Goal: Information Seeking & Learning: Learn about a topic

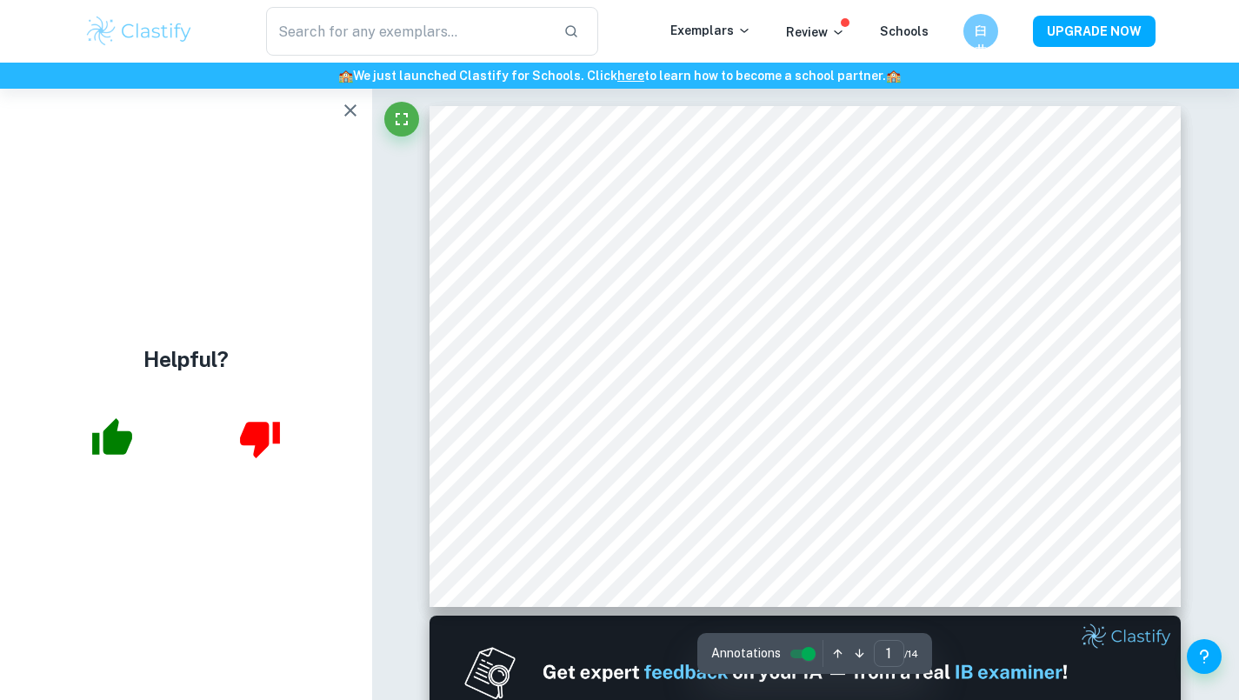
click at [372, 89] on div at bounding box center [372, 89] width 0 height 0
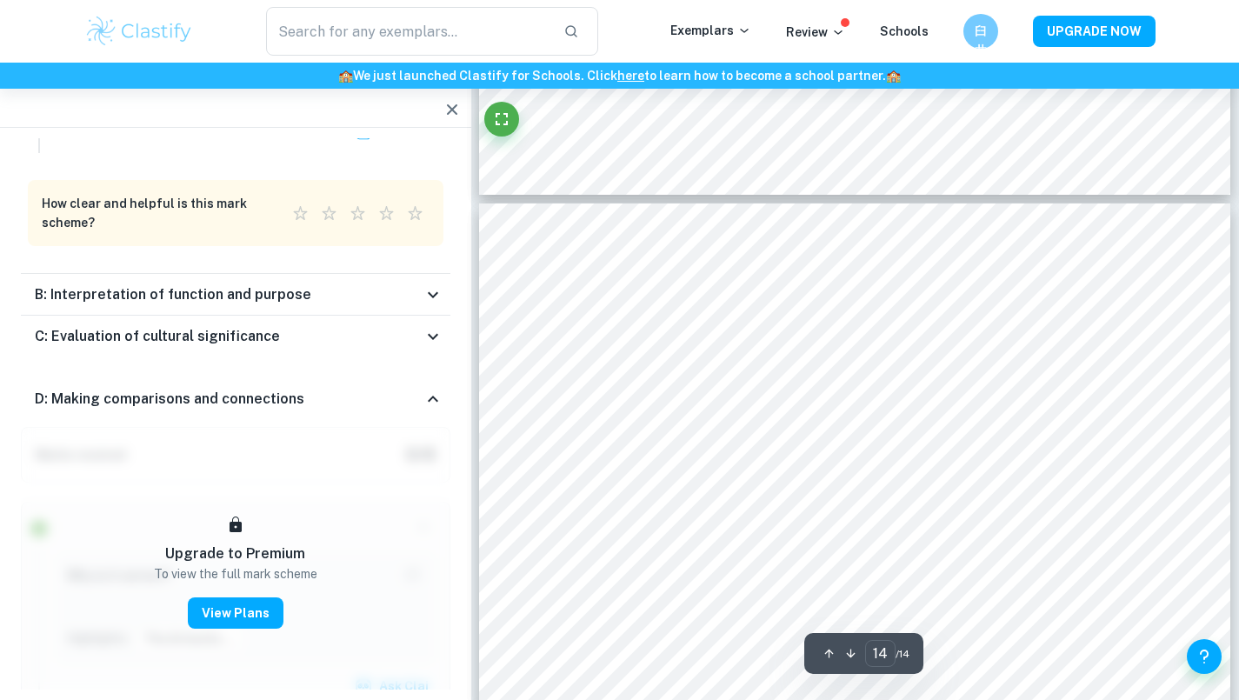
scroll to position [6976, 0]
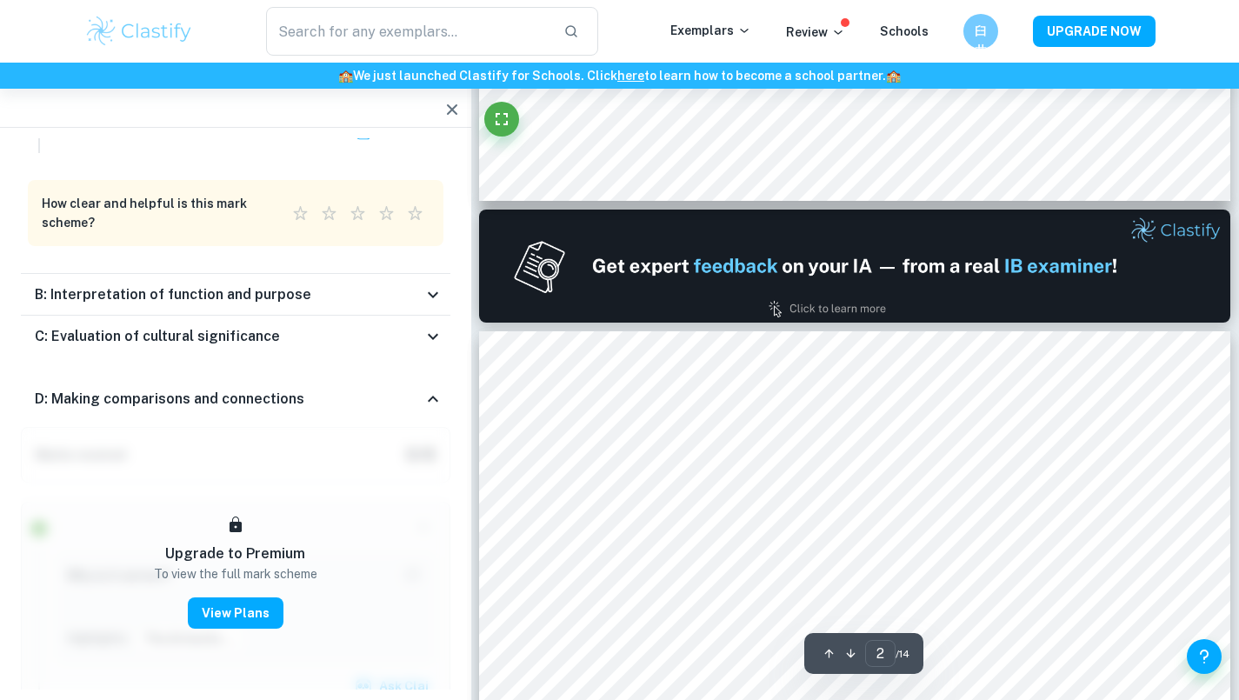
type input "1"
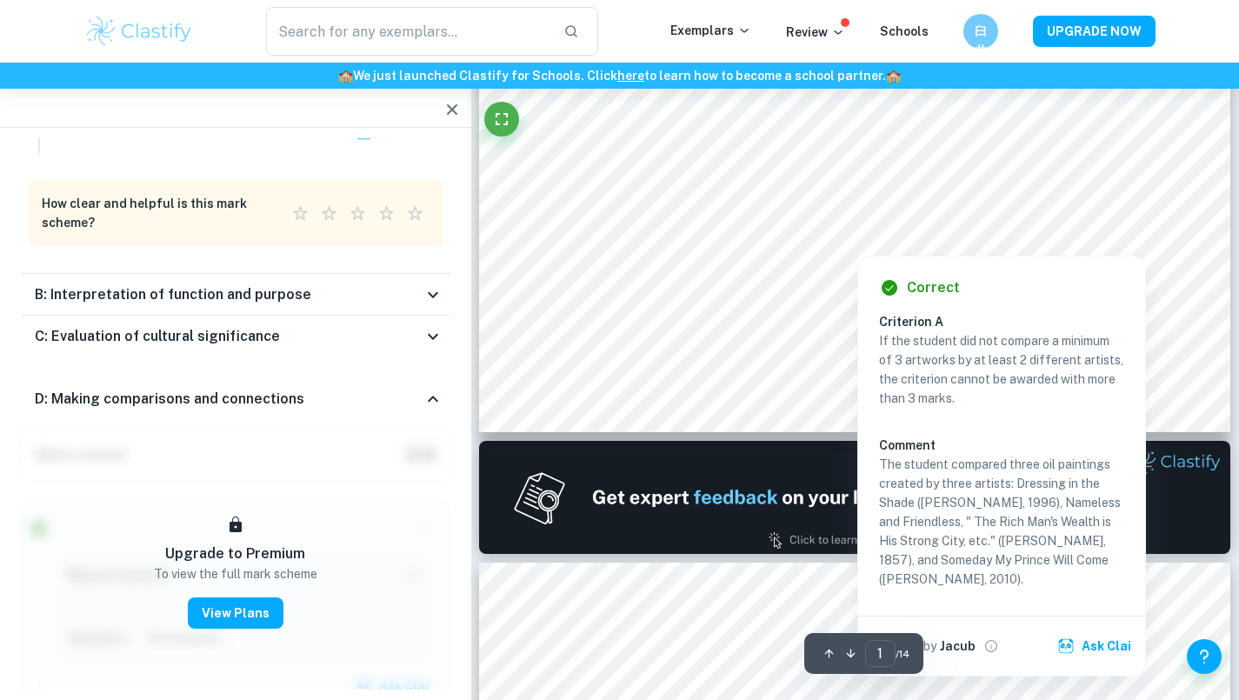
scroll to position [0, 0]
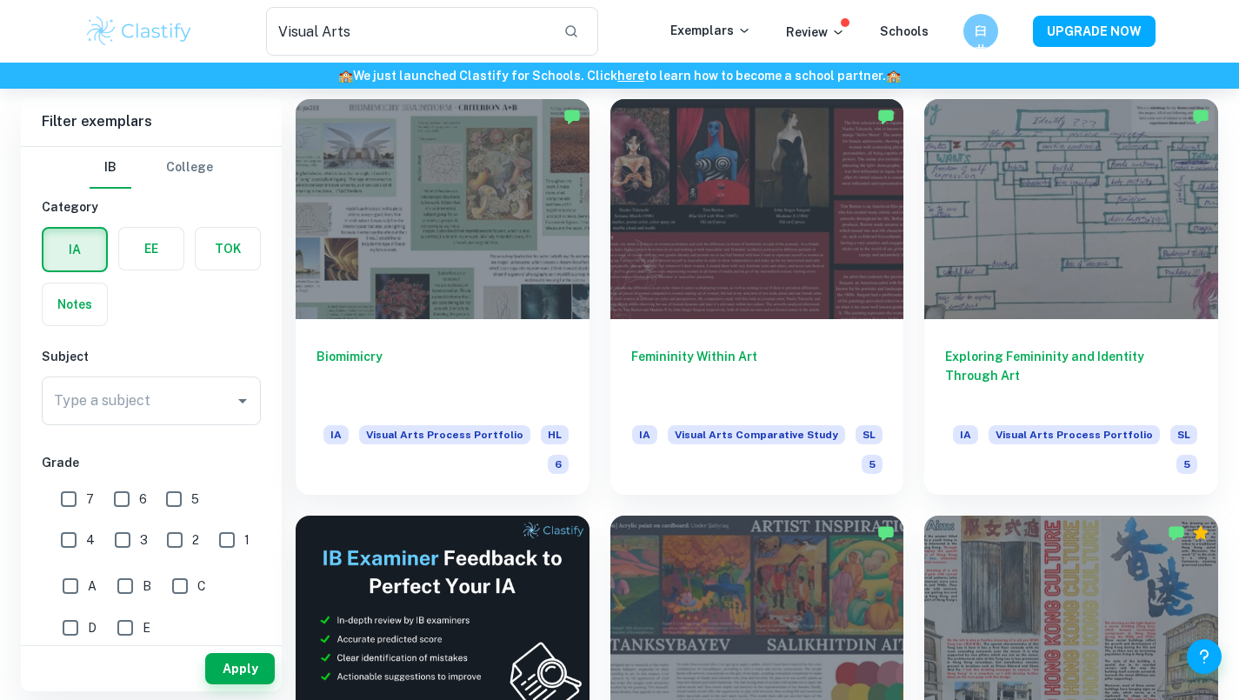
scroll to position [2086, 0]
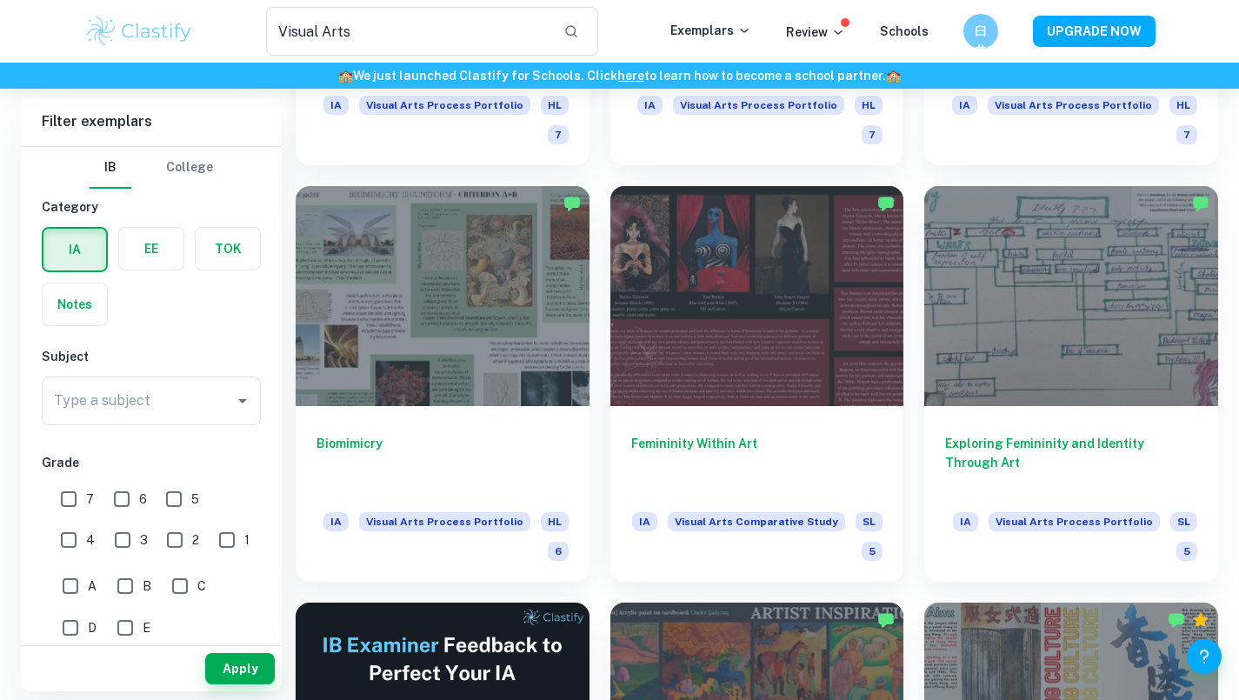
click at [985, 365] on div at bounding box center [1071, 296] width 294 height 220
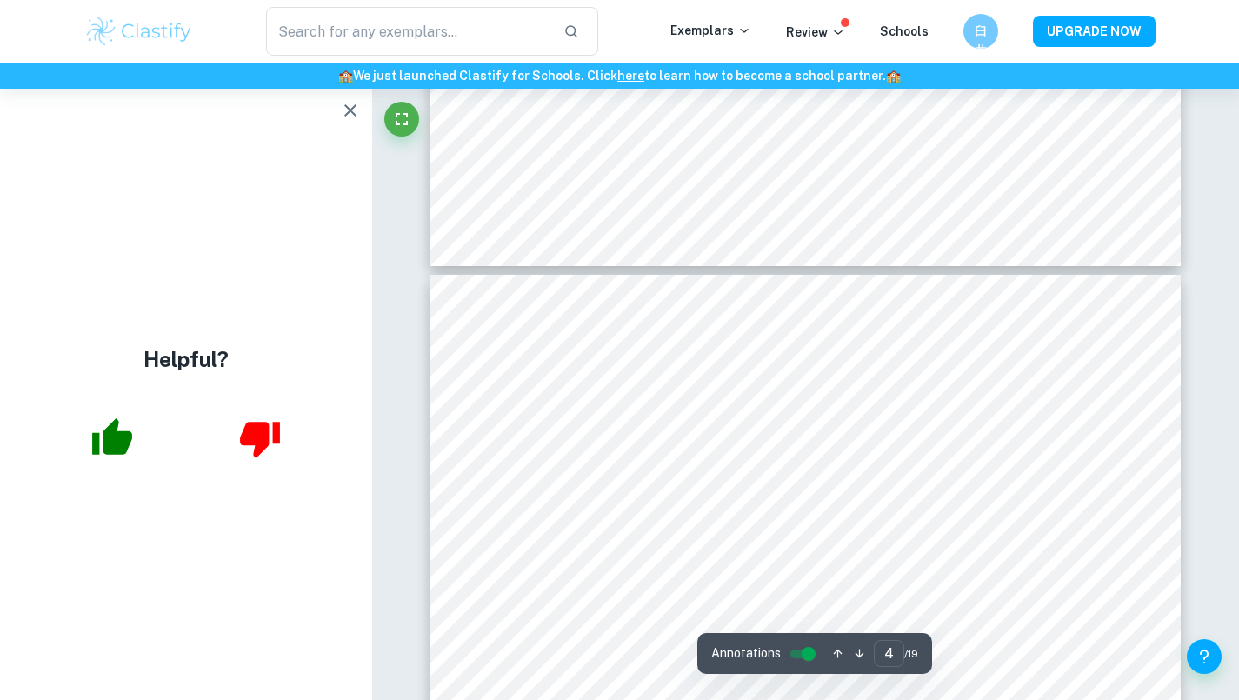
scroll to position [1739, 0]
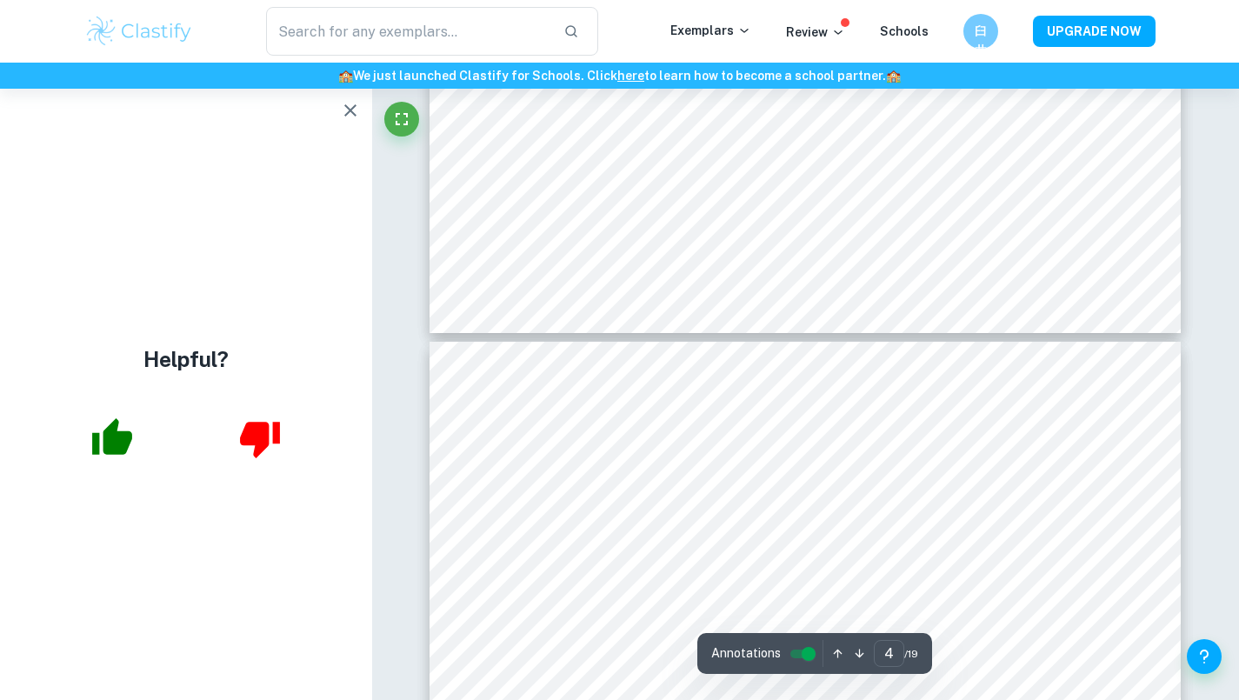
type input "5"
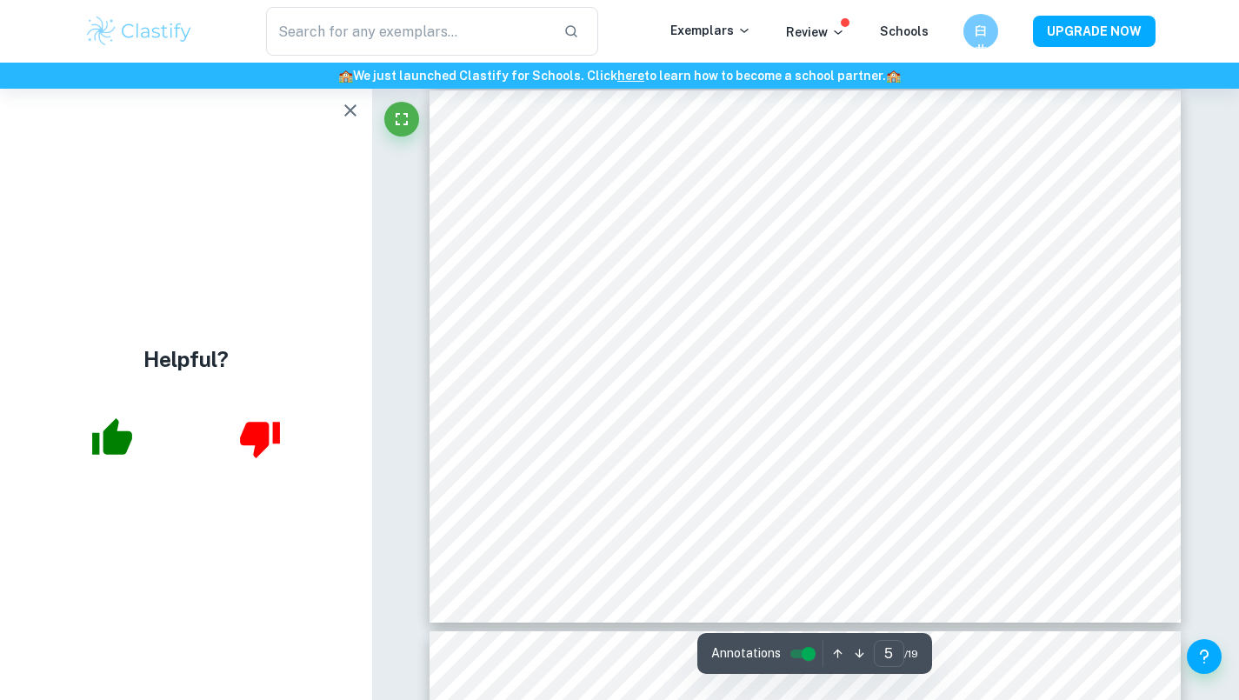
scroll to position [2521, 0]
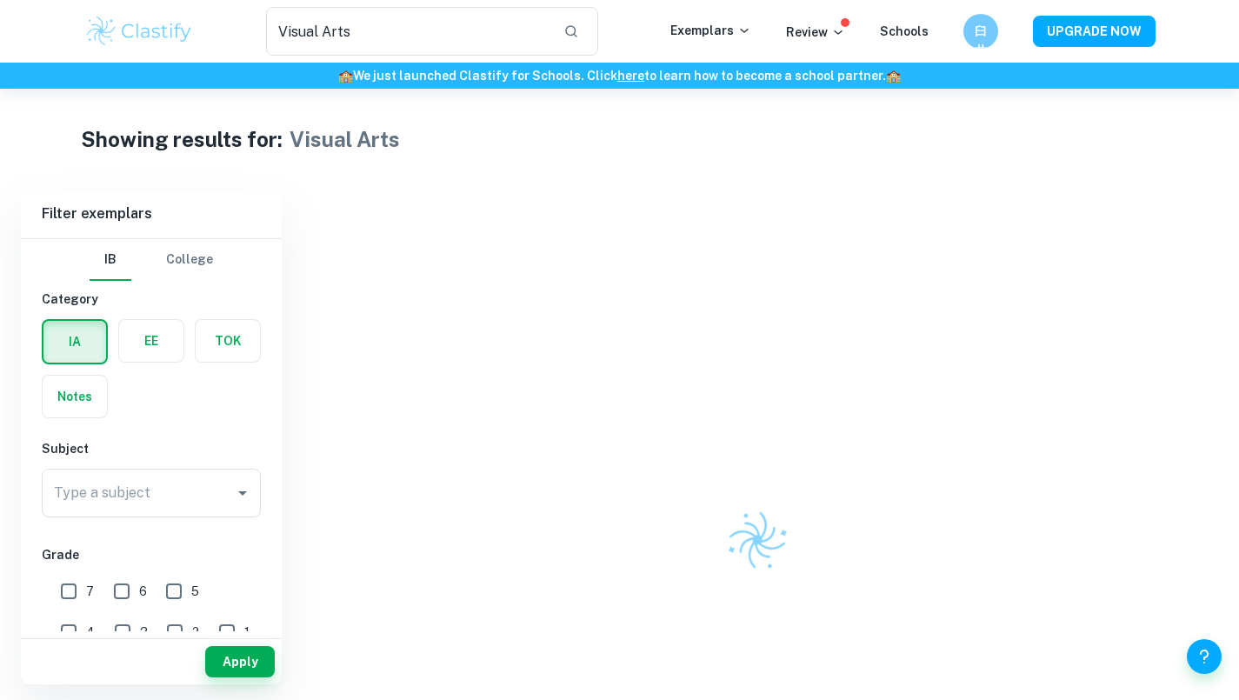
scroll to position [190, 0]
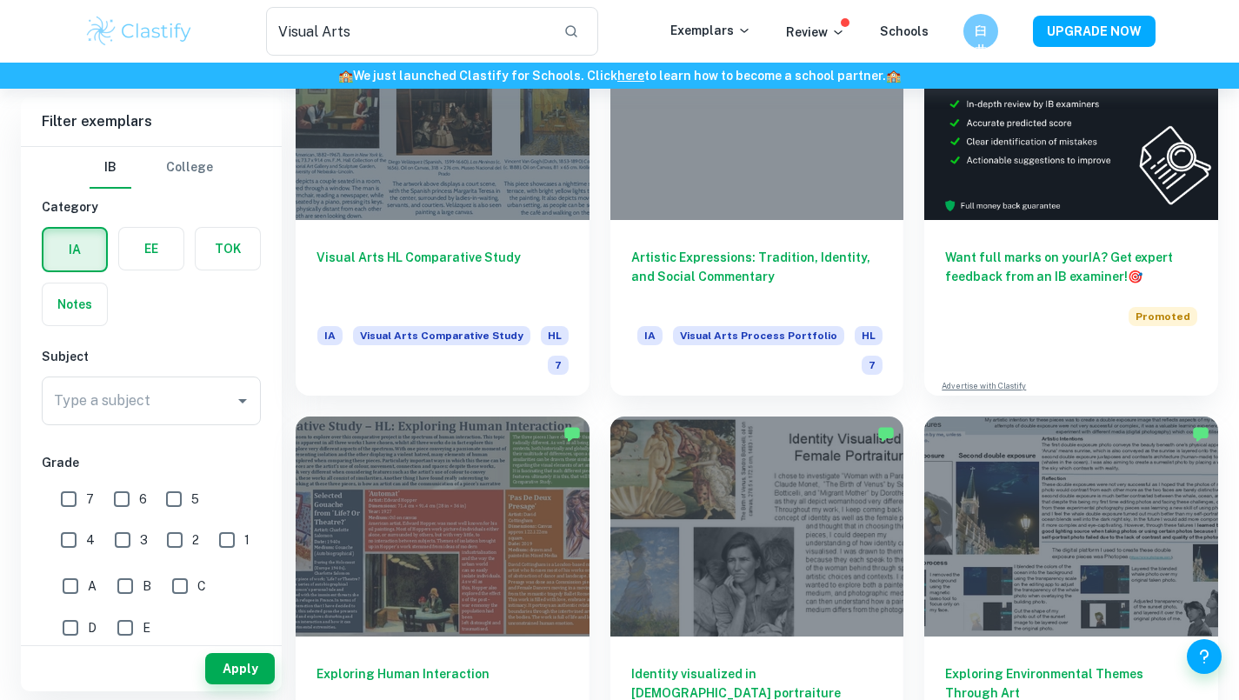
click at [243, 400] on icon "Open" at bounding box center [242, 401] width 9 height 4
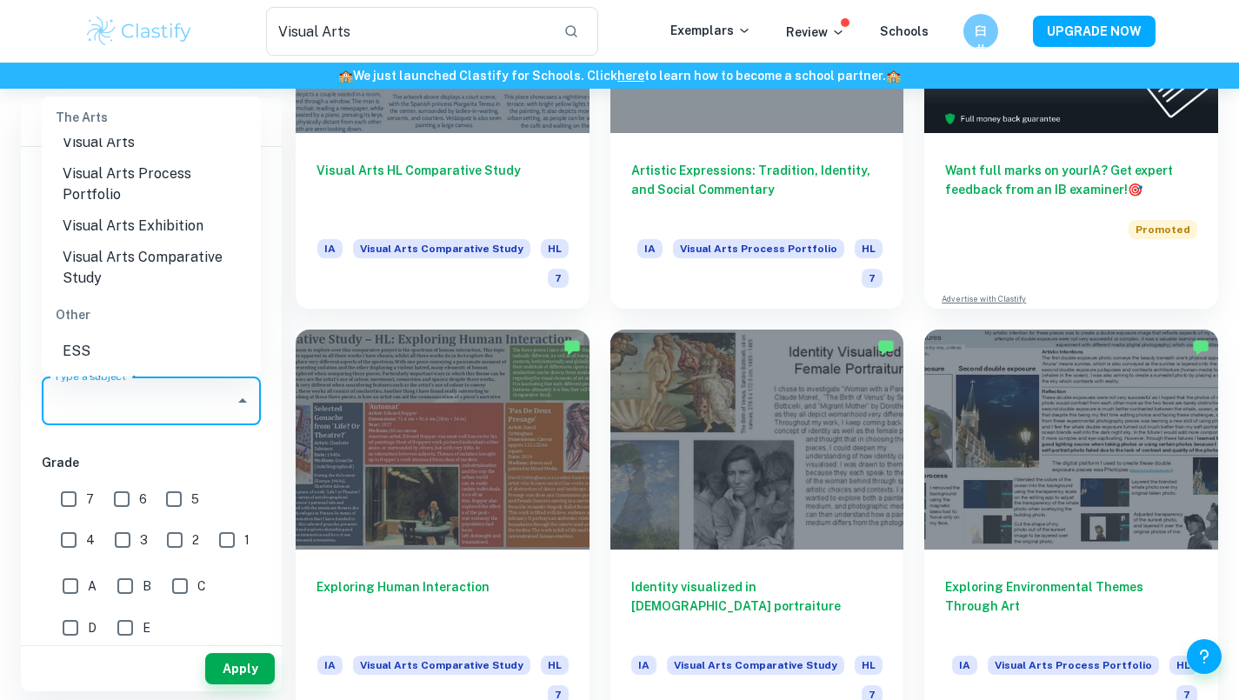
scroll to position [2811, 0]
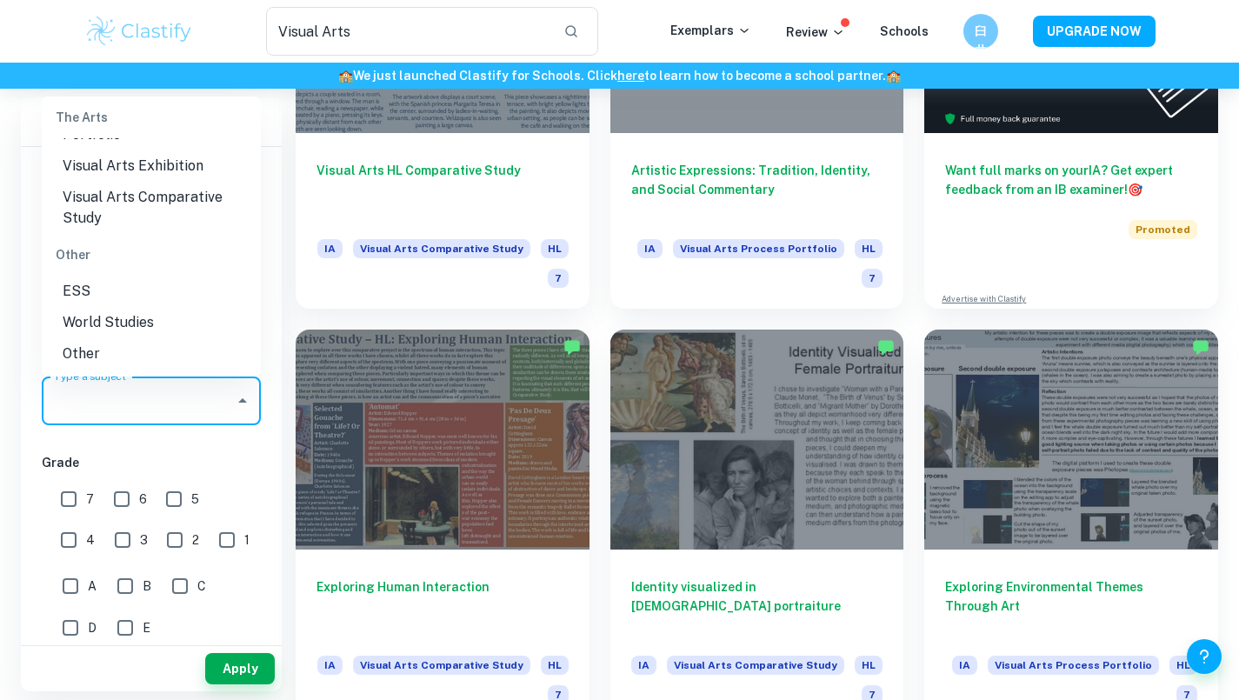
click at [184, 202] on li "Visual Arts Comparative Study" at bounding box center [151, 208] width 219 height 52
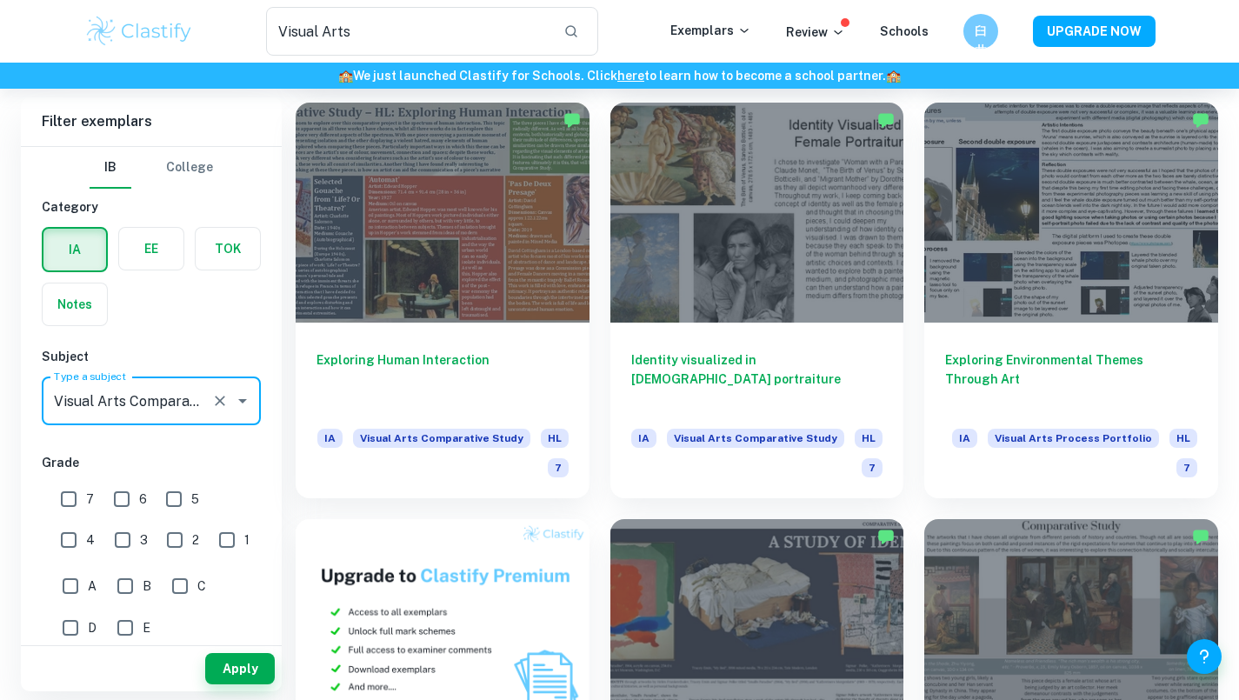
scroll to position [537, 0]
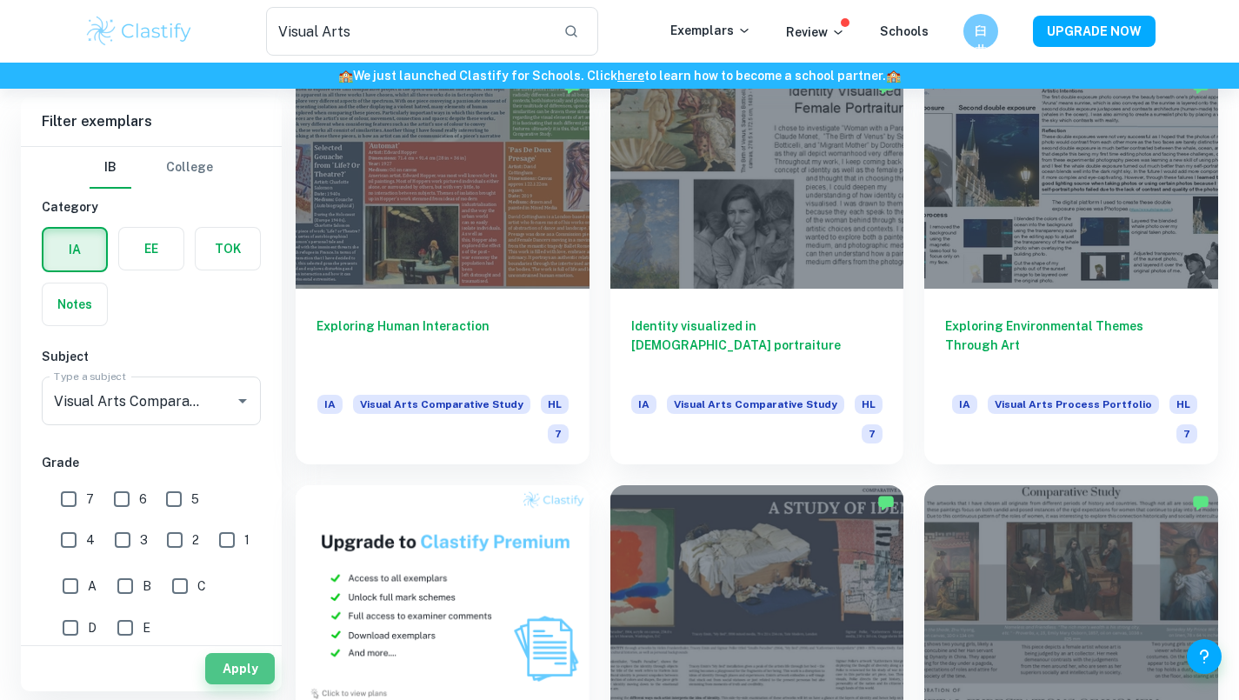
click at [246, 655] on button "Apply" at bounding box center [240, 668] width 70 height 31
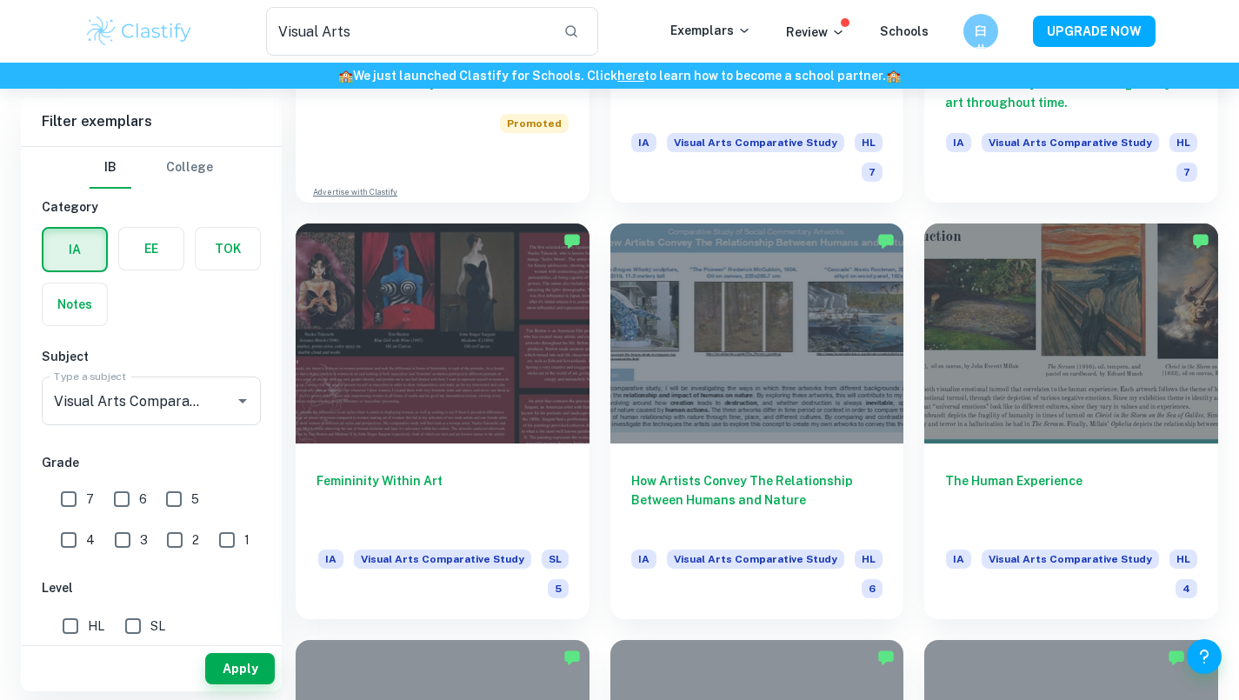
scroll to position [1217, 0]
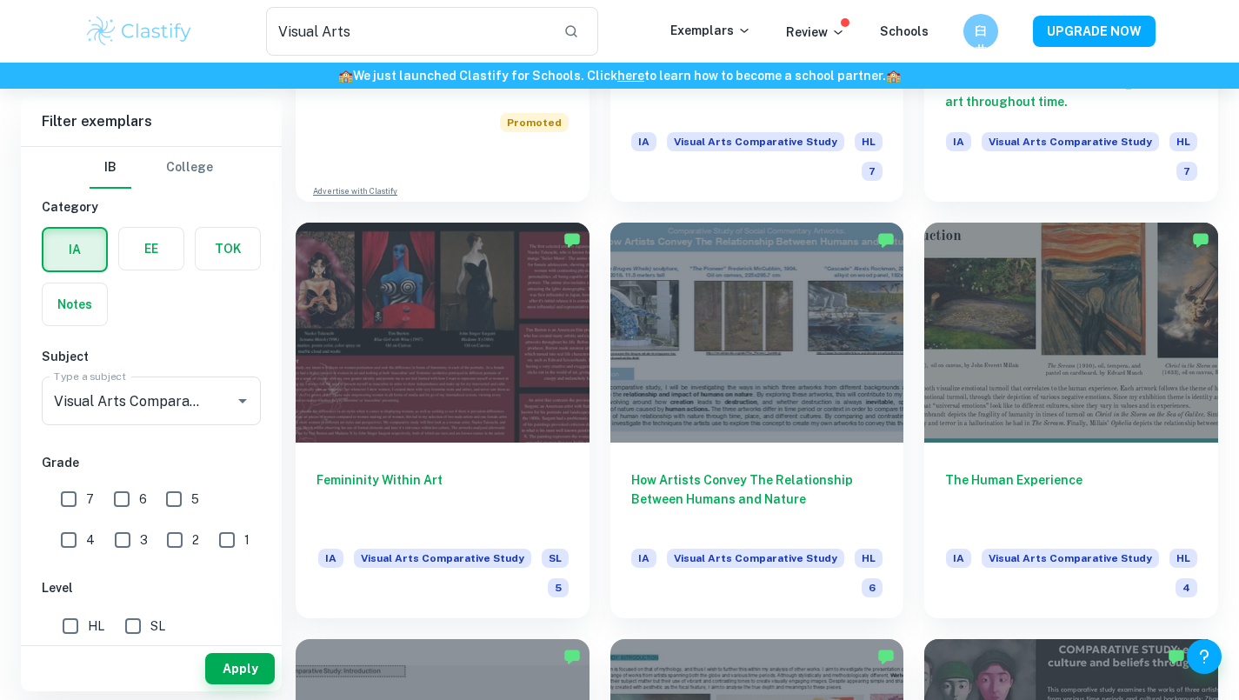
click at [554, 345] on div at bounding box center [443, 333] width 294 height 220
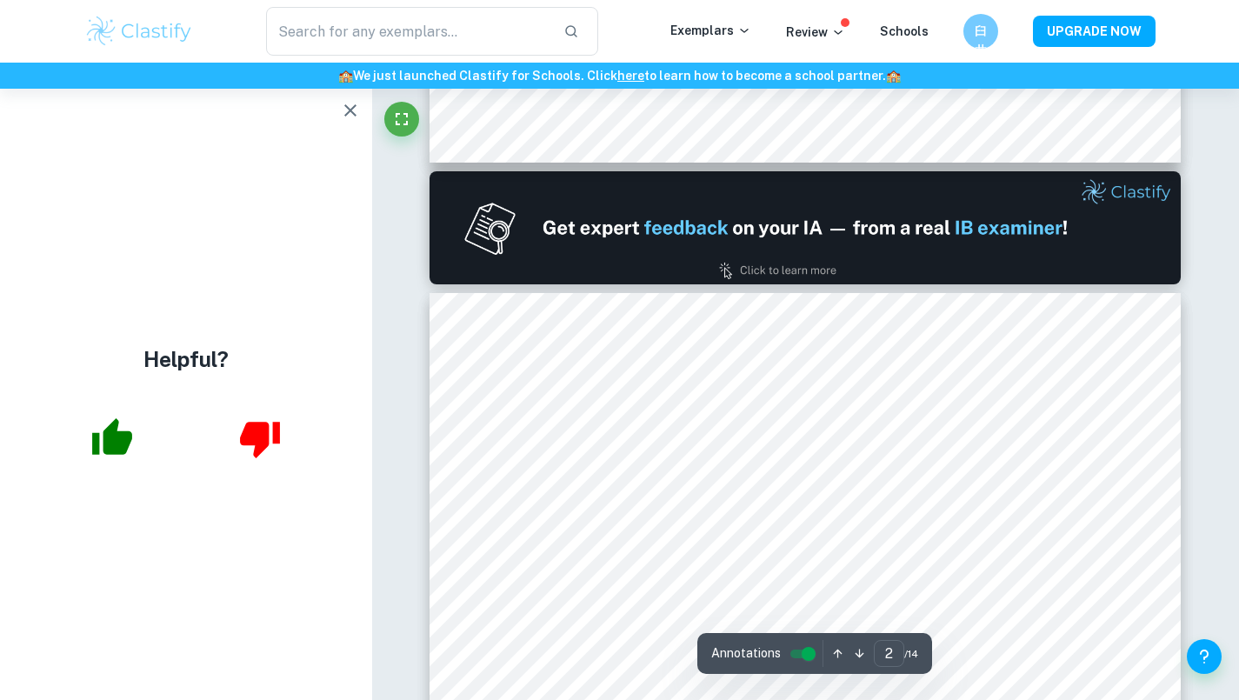
scroll to position [65, 0]
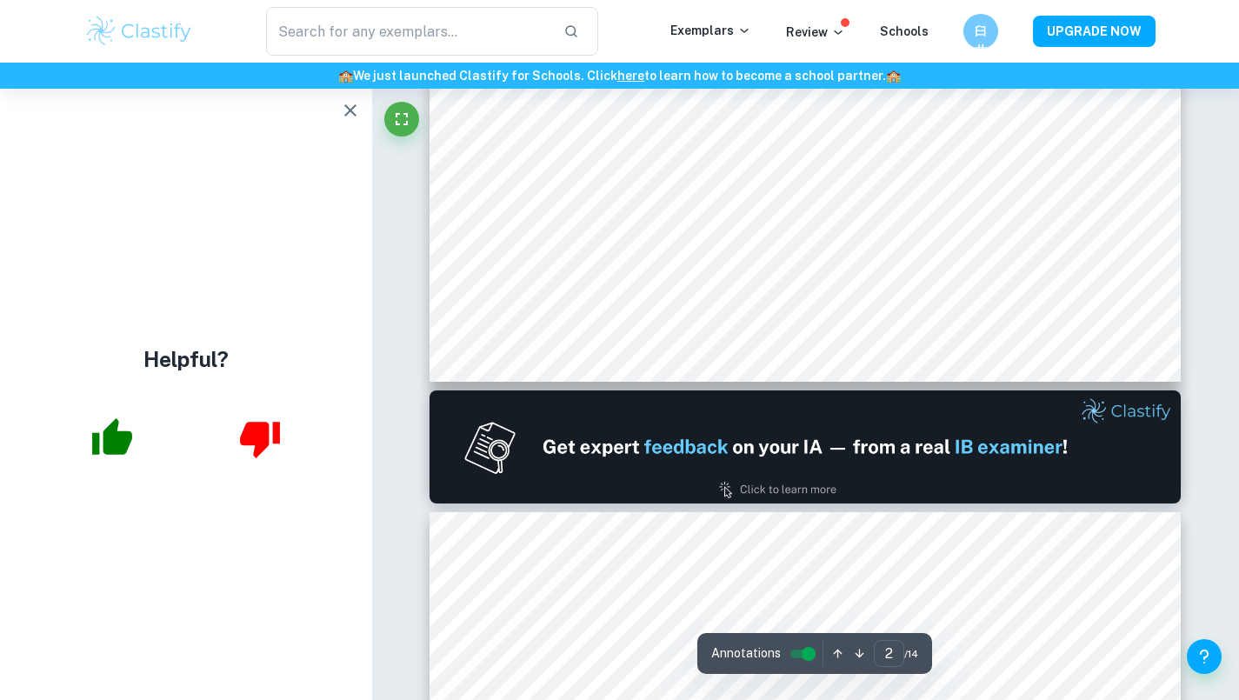
type input "1"
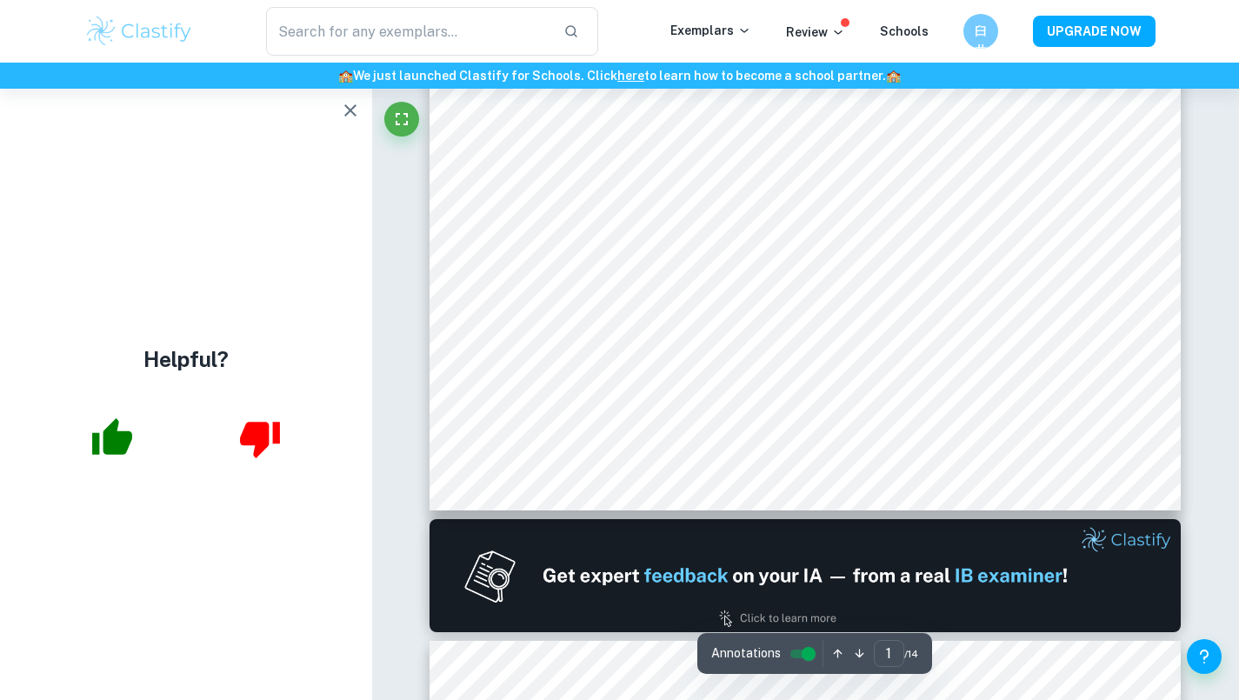
scroll to position [0, 0]
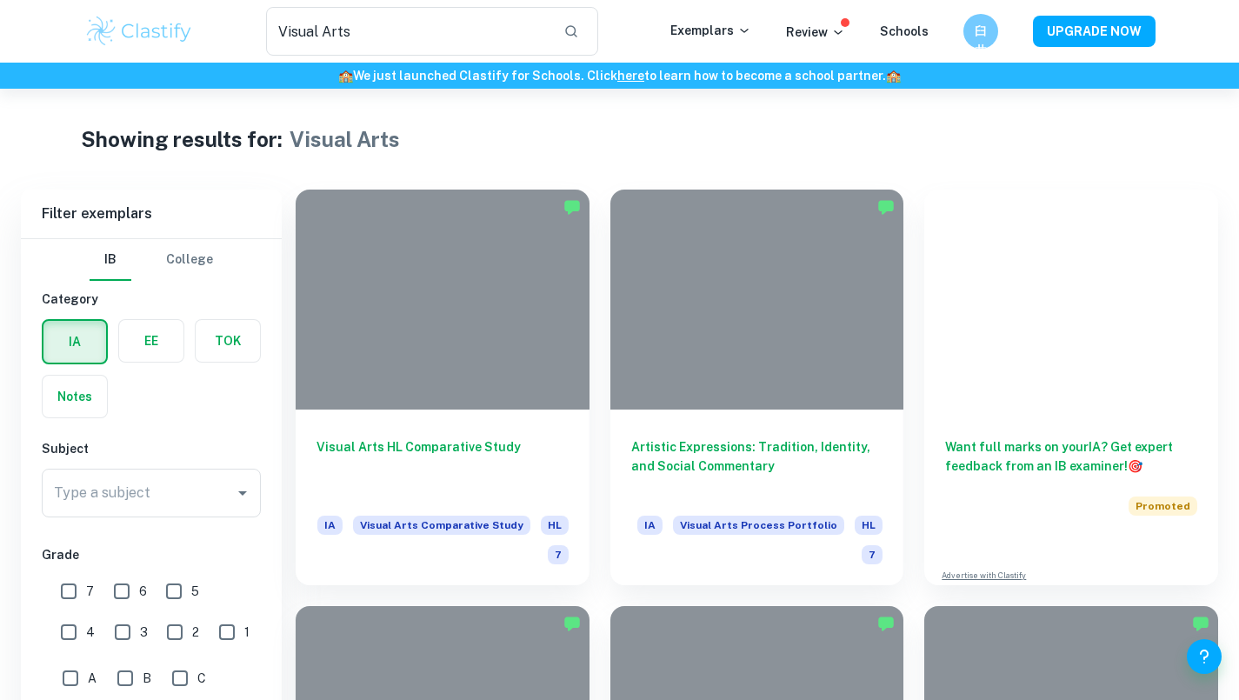
scroll to position [1217, 0]
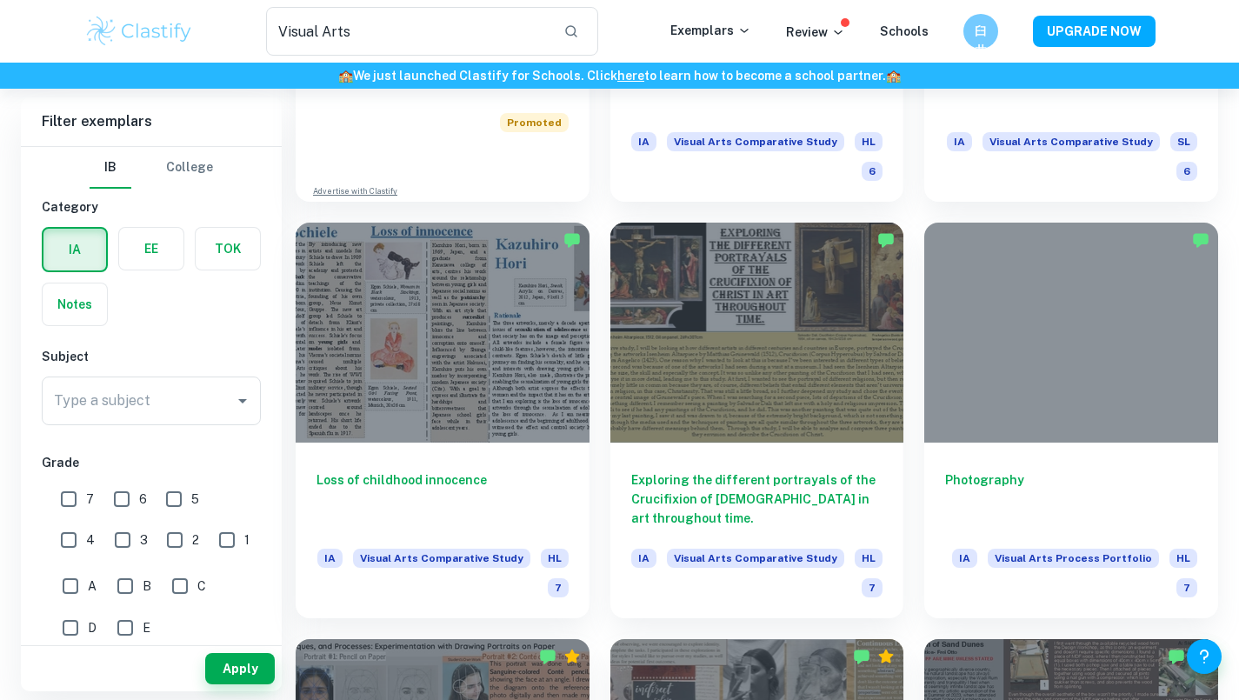
click at [245, 400] on icon "Open" at bounding box center [242, 401] width 9 height 4
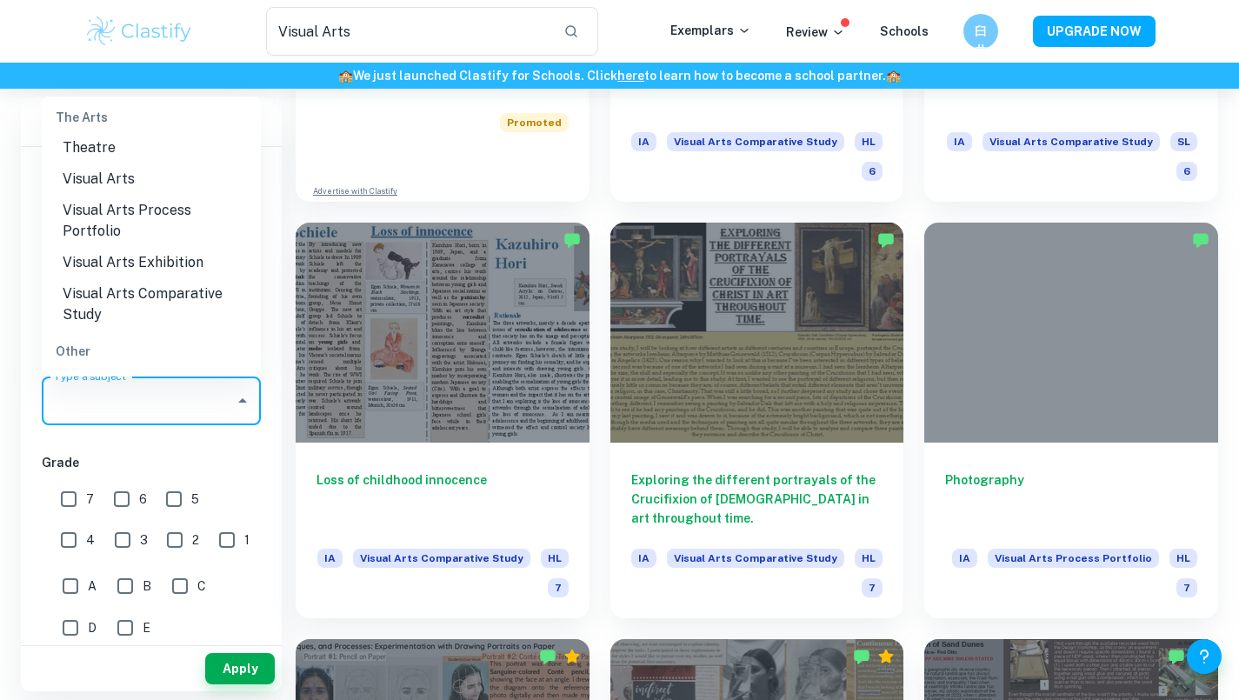
scroll to position [2724, 0]
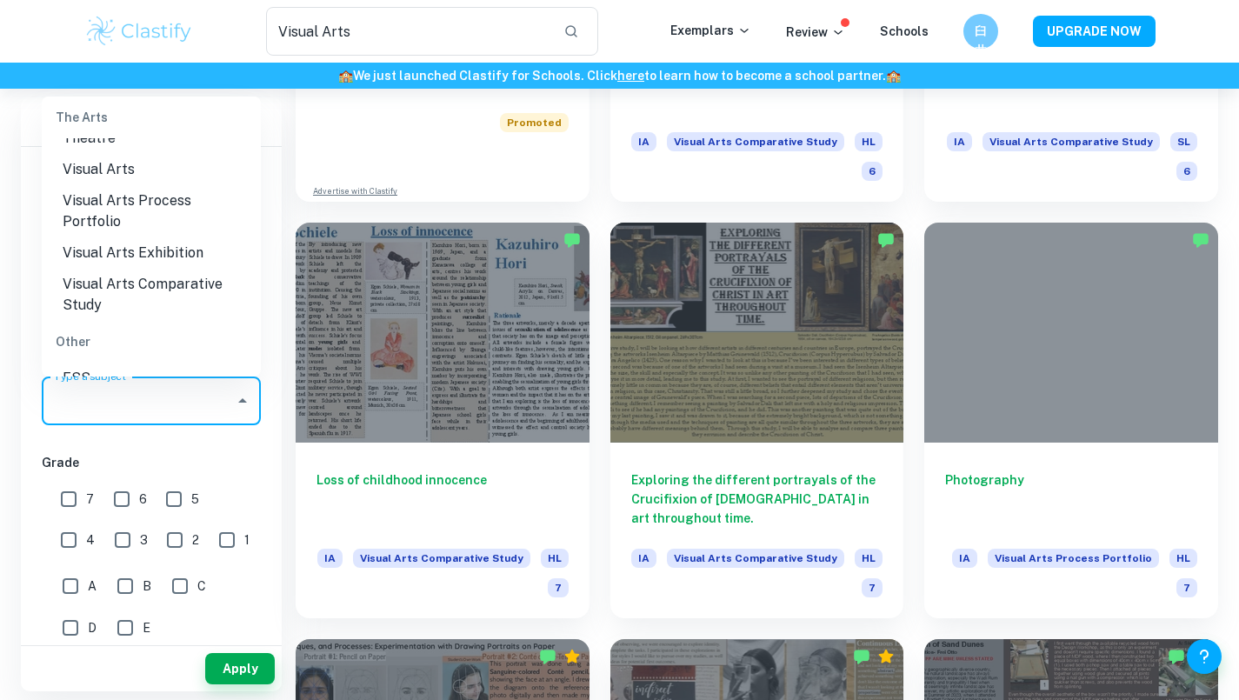
click at [189, 291] on li "Visual Arts Comparative Study" at bounding box center [151, 295] width 219 height 52
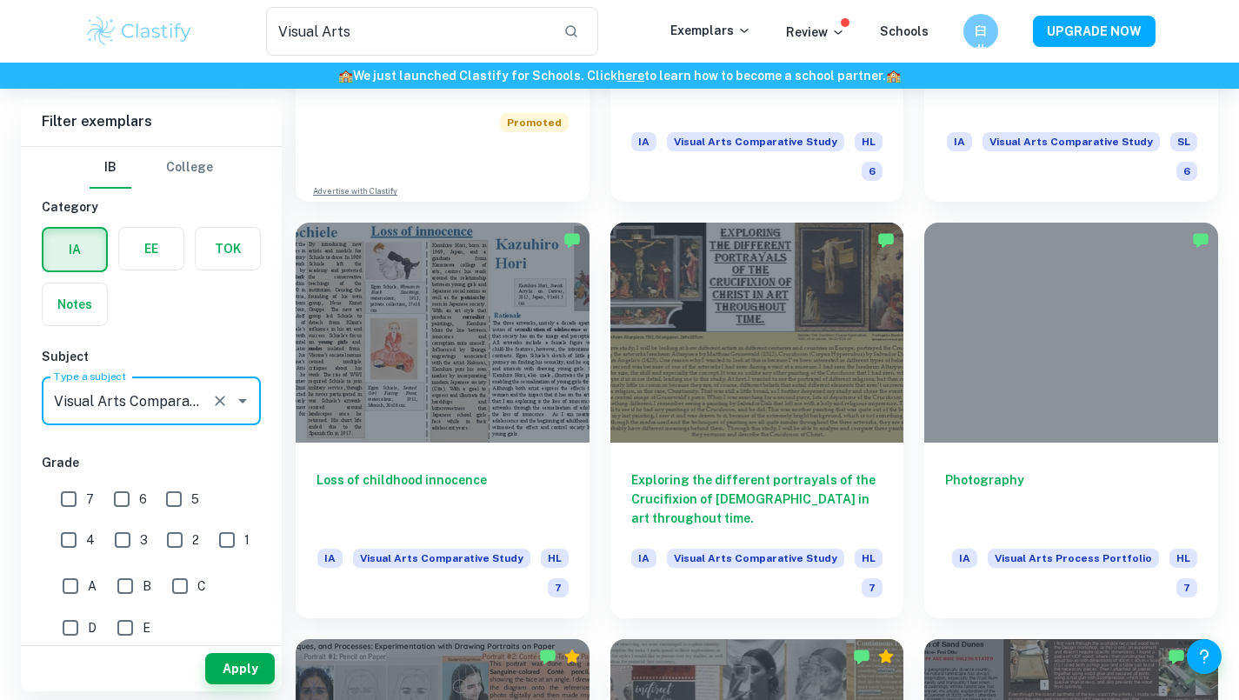
click at [248, 668] on button "Apply" at bounding box center [240, 668] width 70 height 31
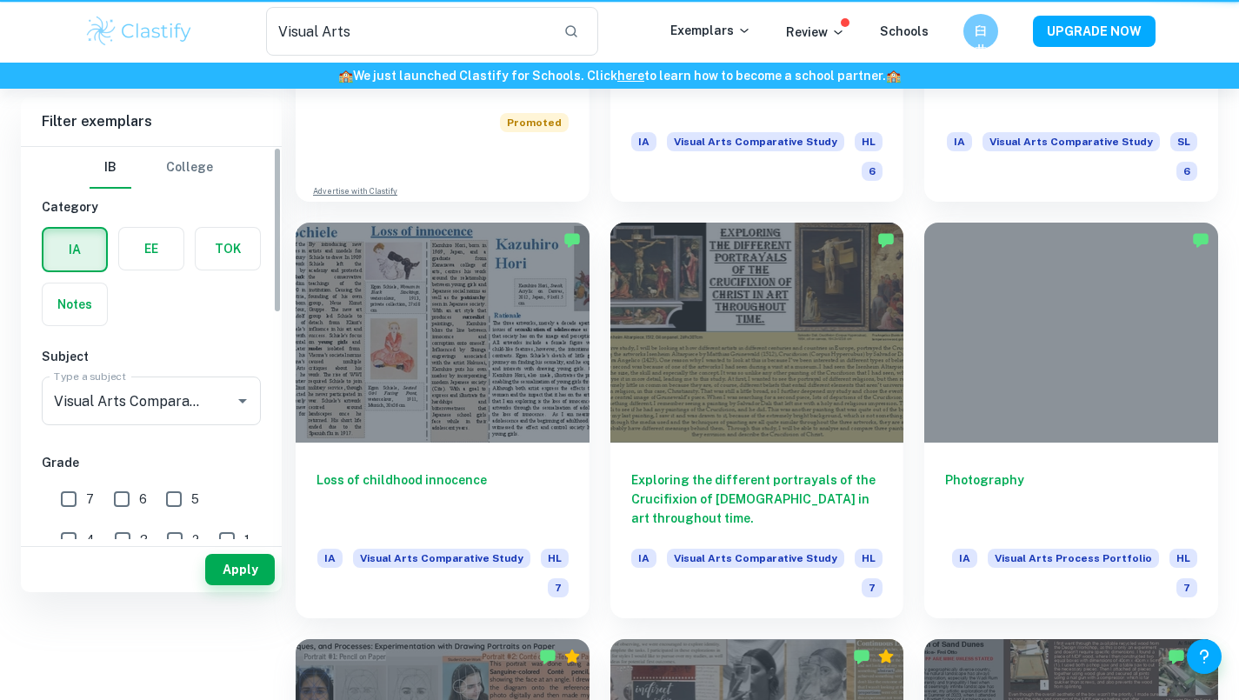
scroll to position [0, 0]
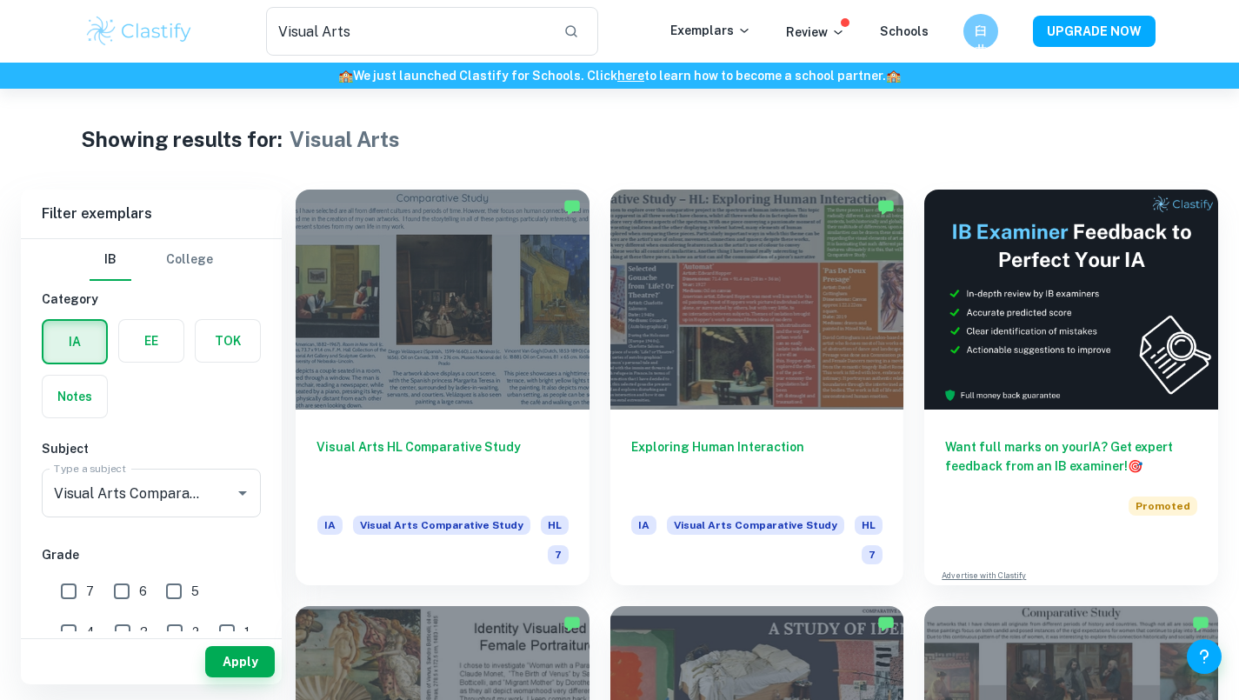
click at [381, 34] on input "Visual Arts" at bounding box center [408, 31] width 284 height 49
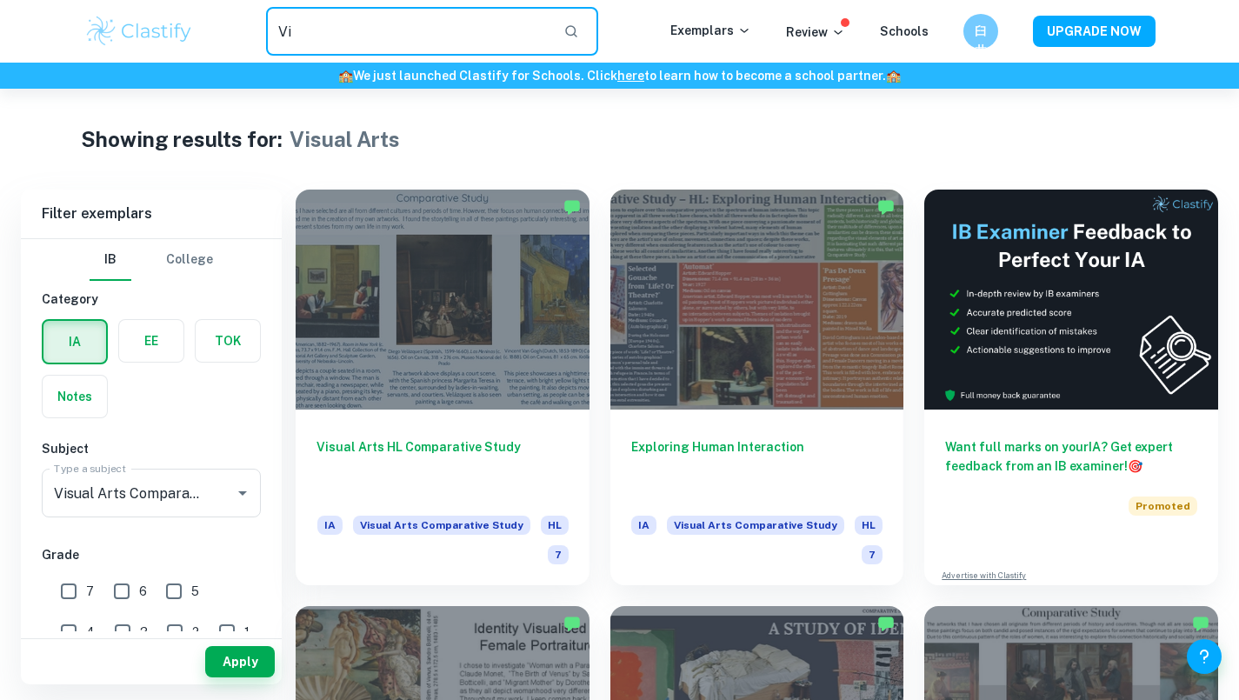
type input "V"
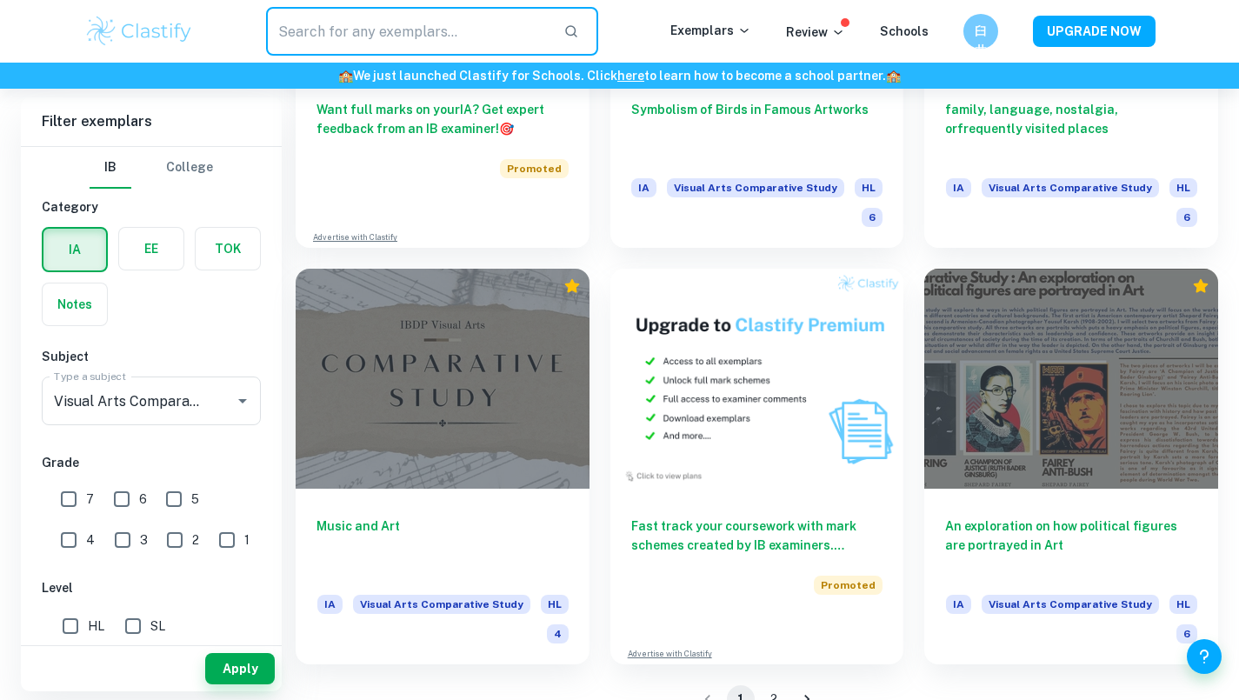
scroll to position [2871, 0]
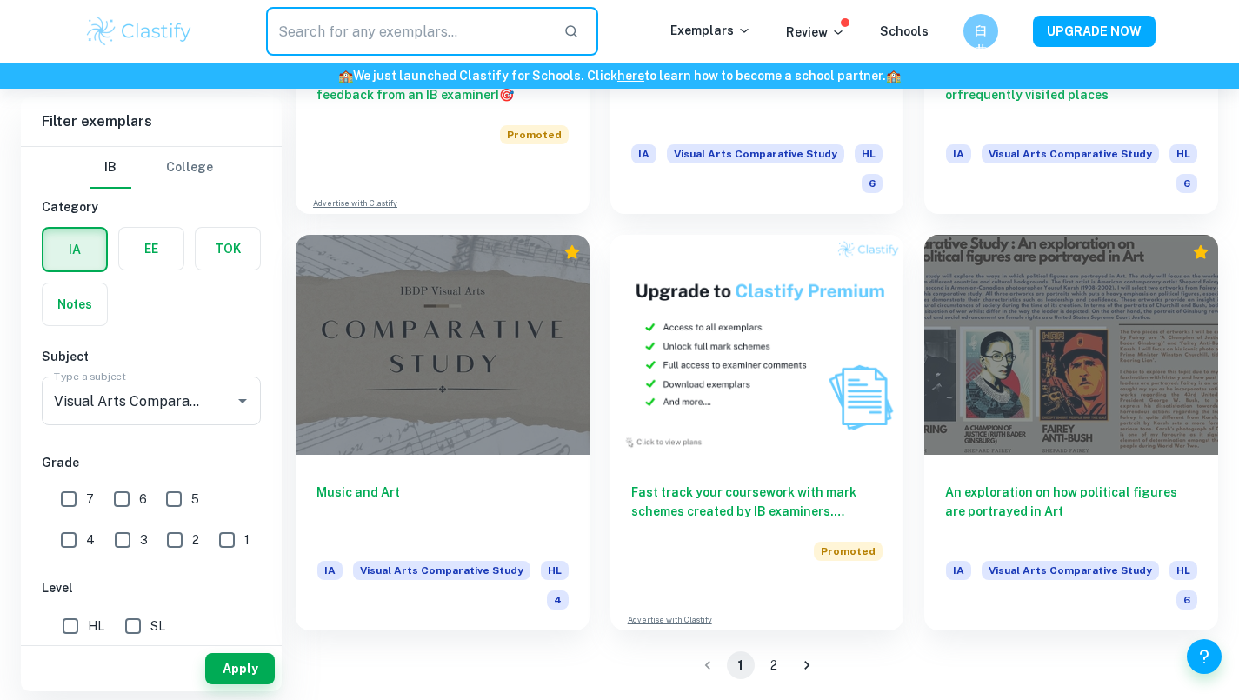
click at [503, 417] on div at bounding box center [443, 345] width 294 height 220
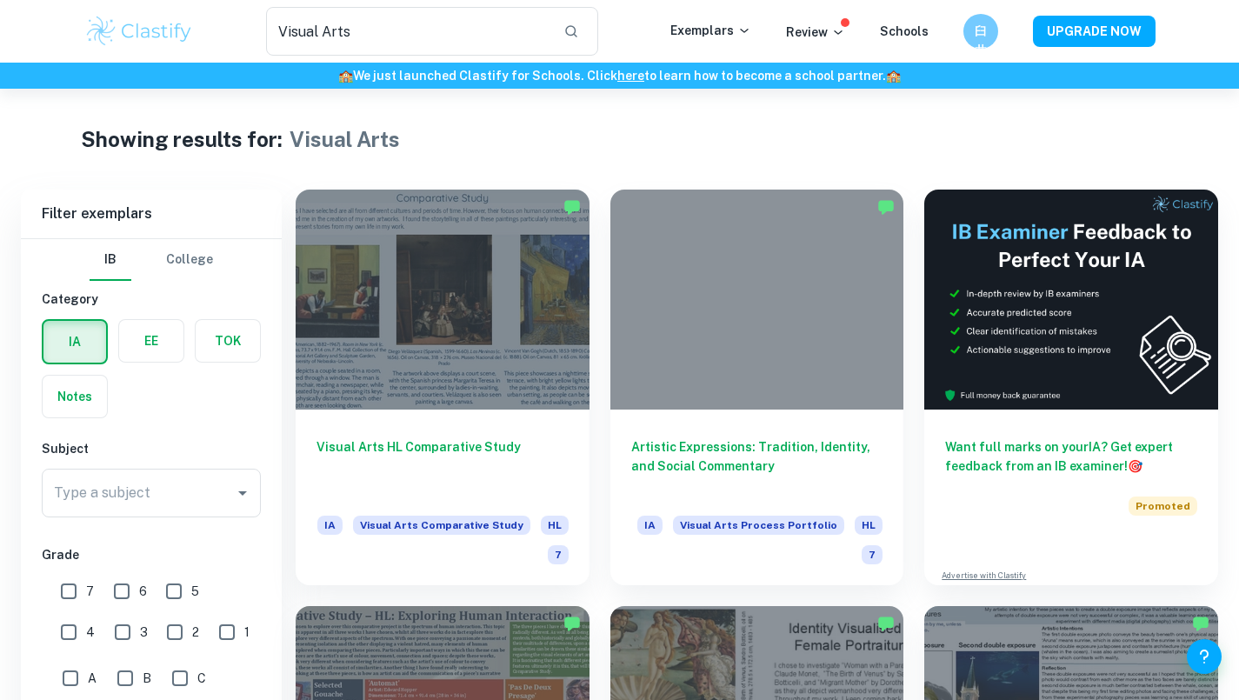
scroll to position [2871, 0]
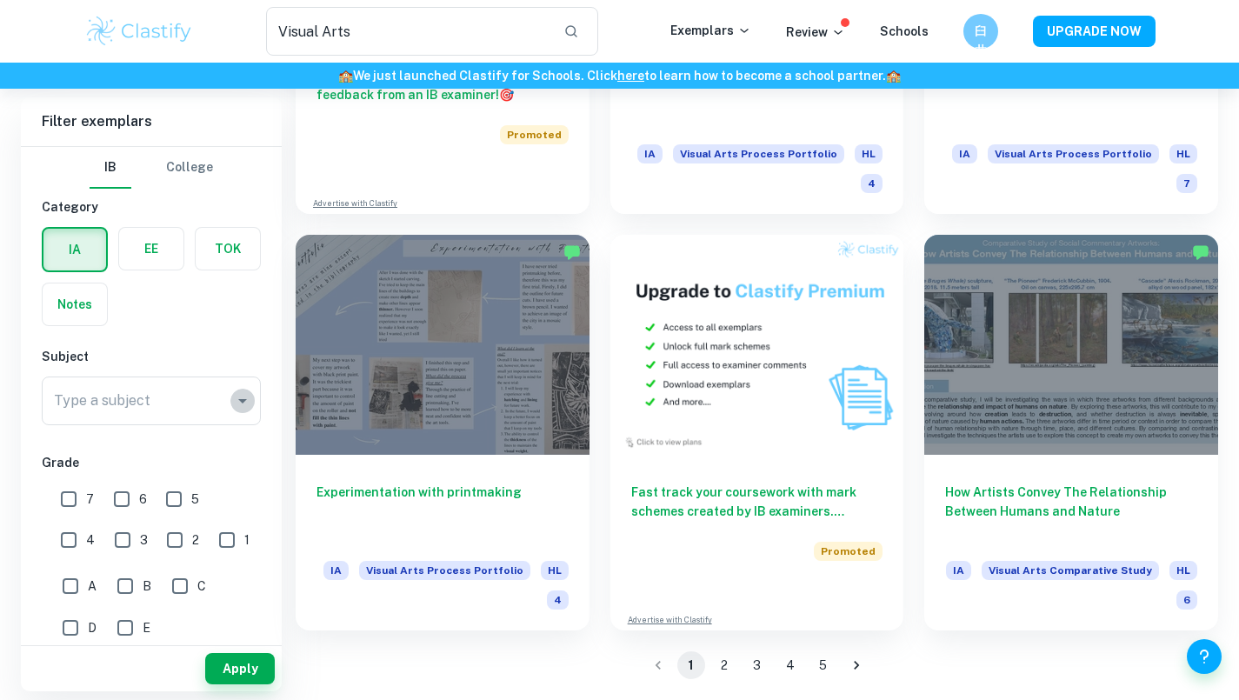
click at [246, 399] on icon "Open" at bounding box center [242, 401] width 9 height 4
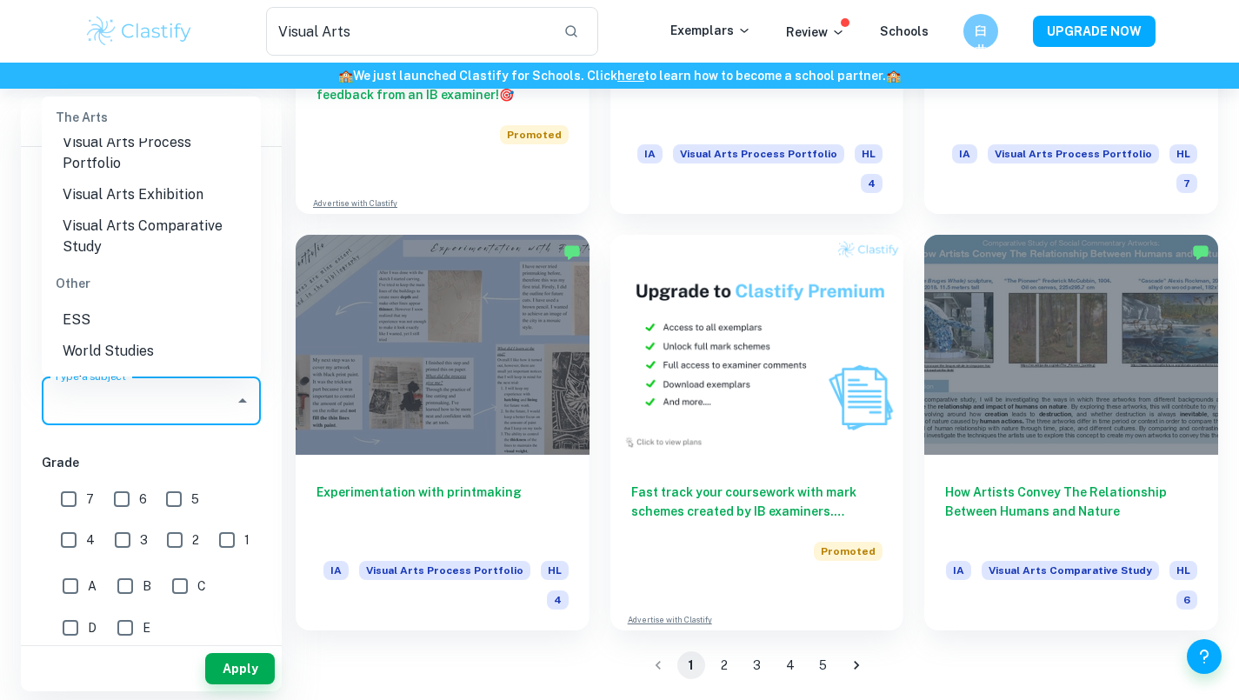
scroll to position [2811, 0]
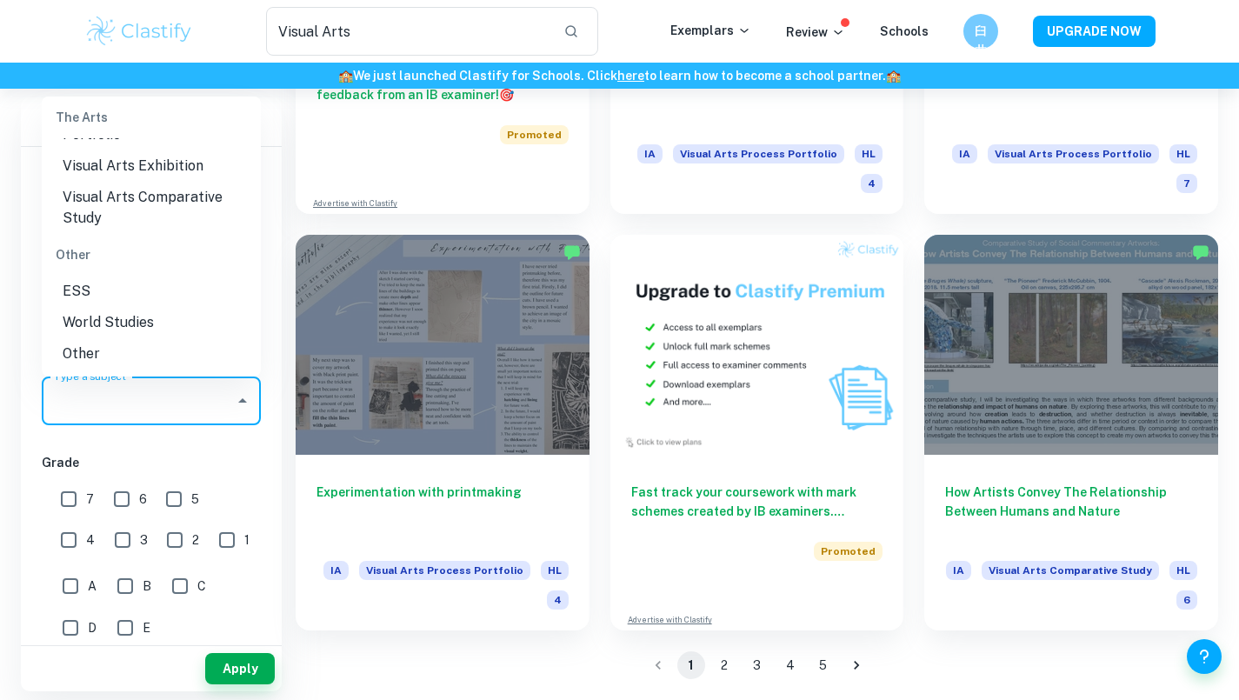
click at [189, 193] on li "Visual Arts Comparative Study" at bounding box center [151, 208] width 219 height 52
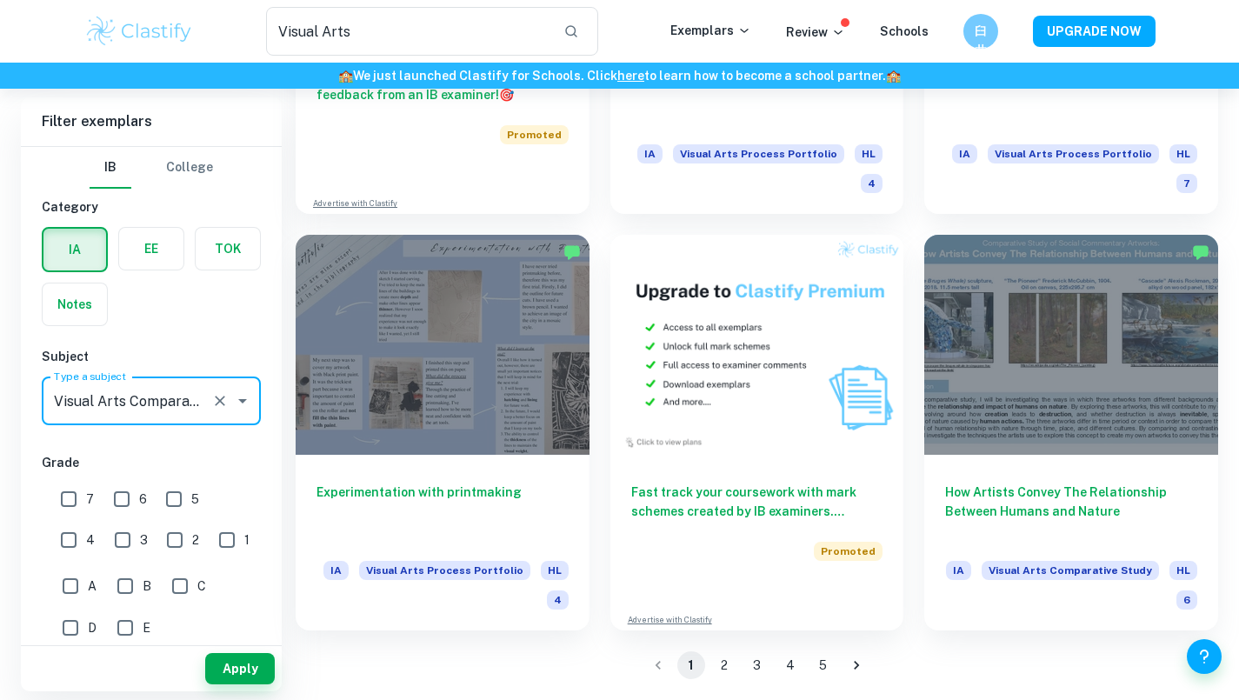
click at [252, 649] on div "Apply" at bounding box center [151, 664] width 261 height 53
click at [255, 659] on button "Apply" at bounding box center [240, 668] width 70 height 31
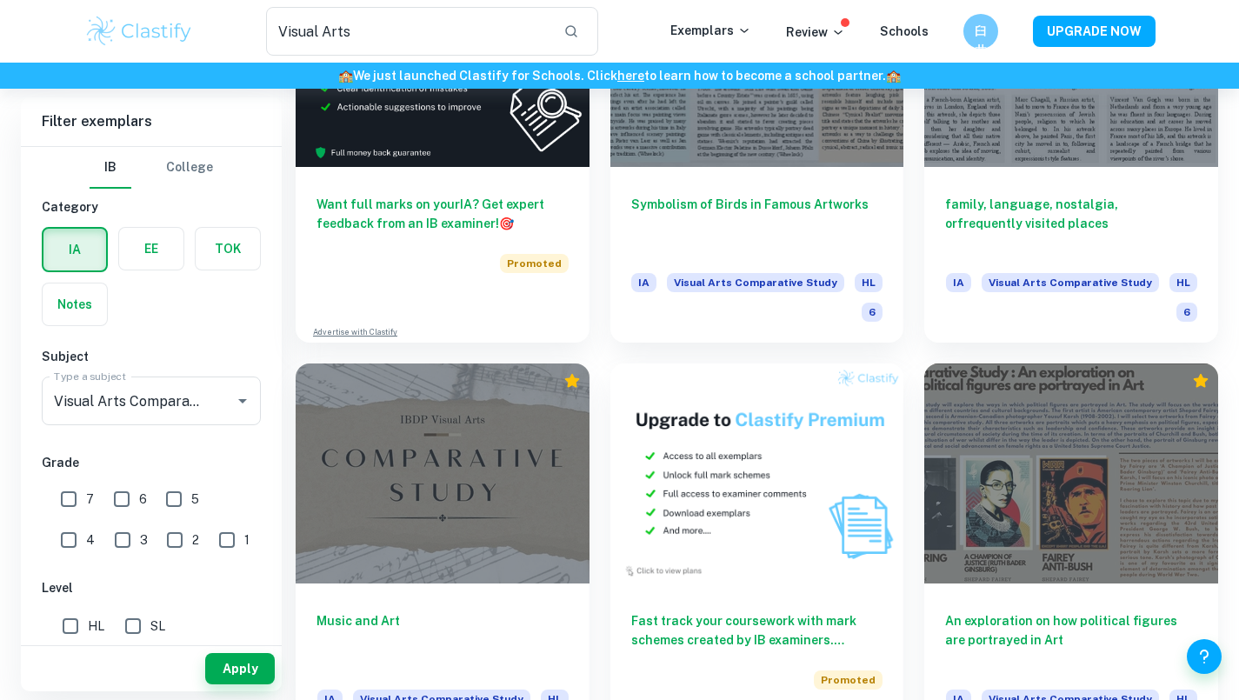
scroll to position [2871, 0]
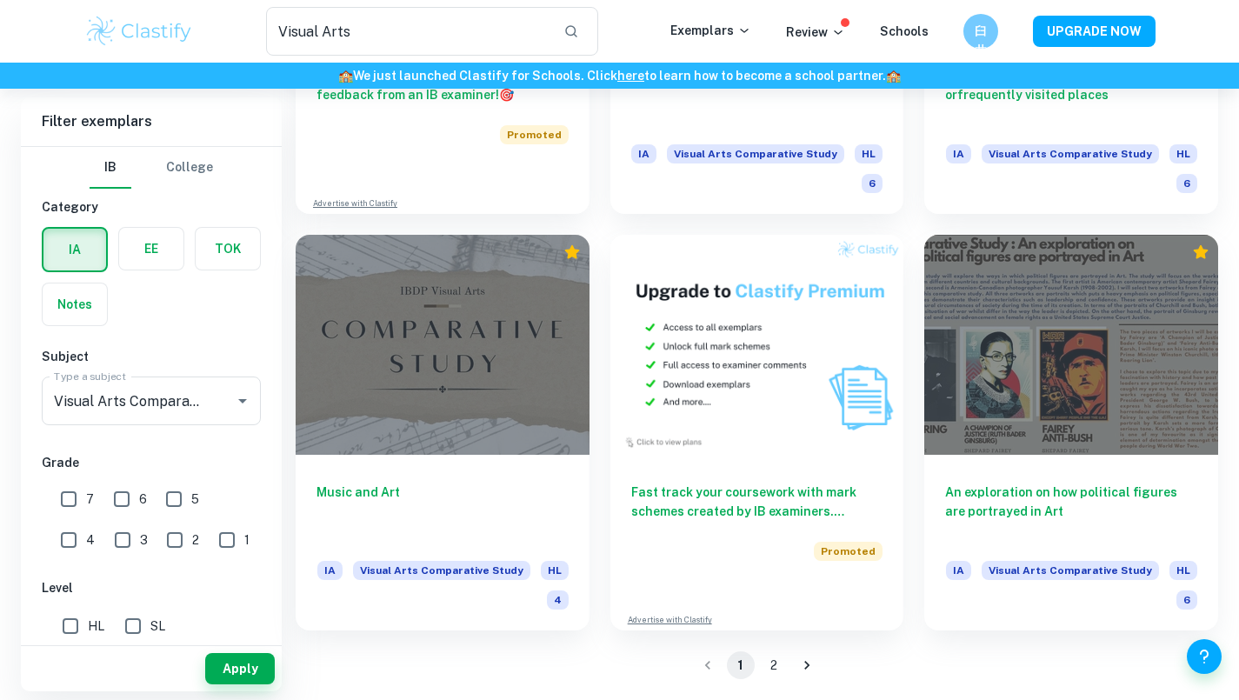
click at [805, 668] on icon "Go to next page" at bounding box center [806, 664] width 17 height 17
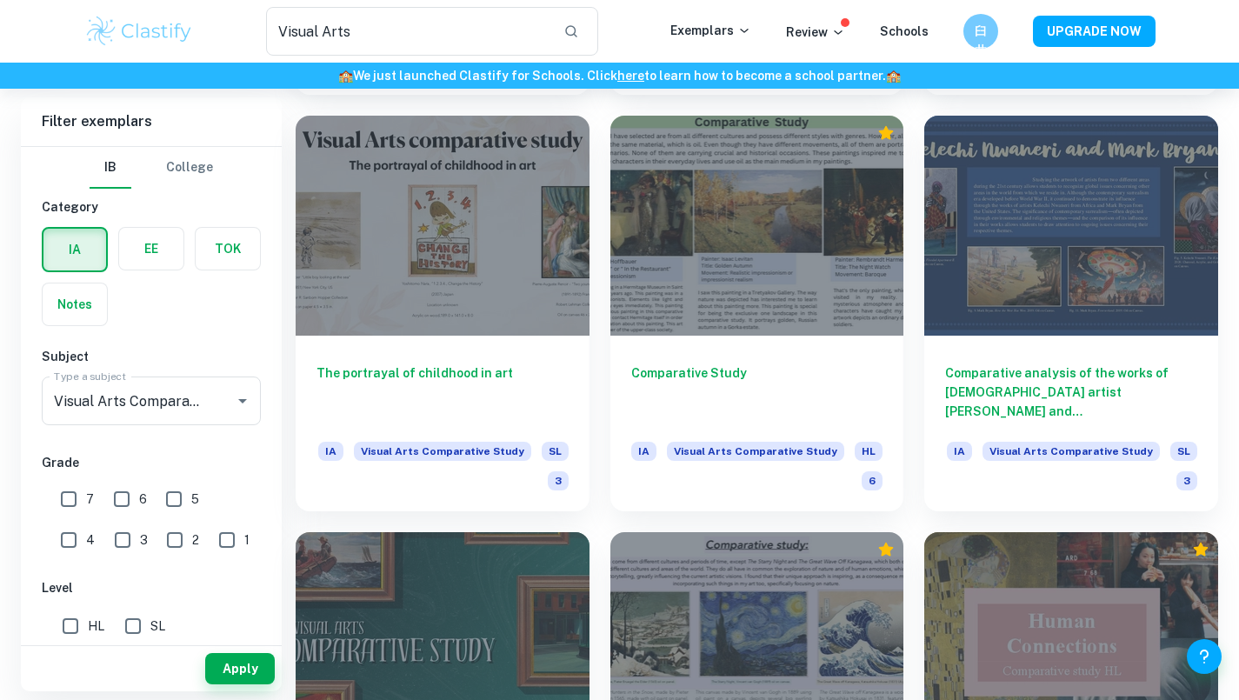
scroll to position [1237, 0]
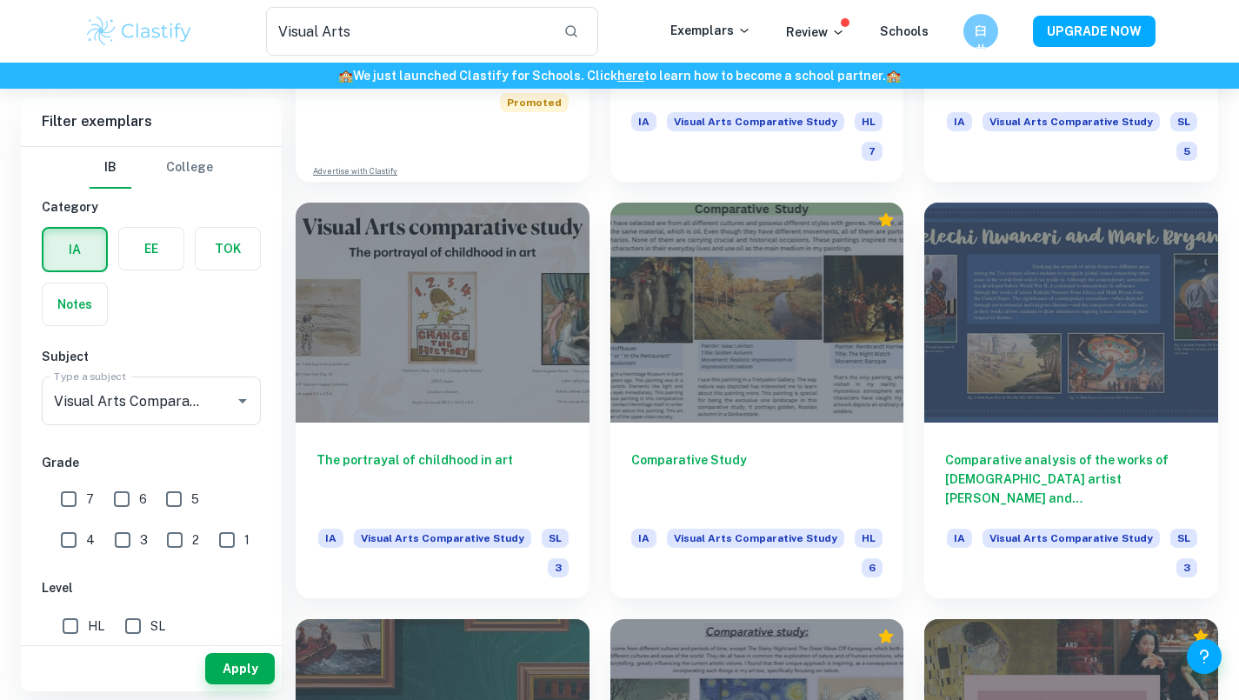
click at [514, 410] on div at bounding box center [443, 313] width 294 height 220
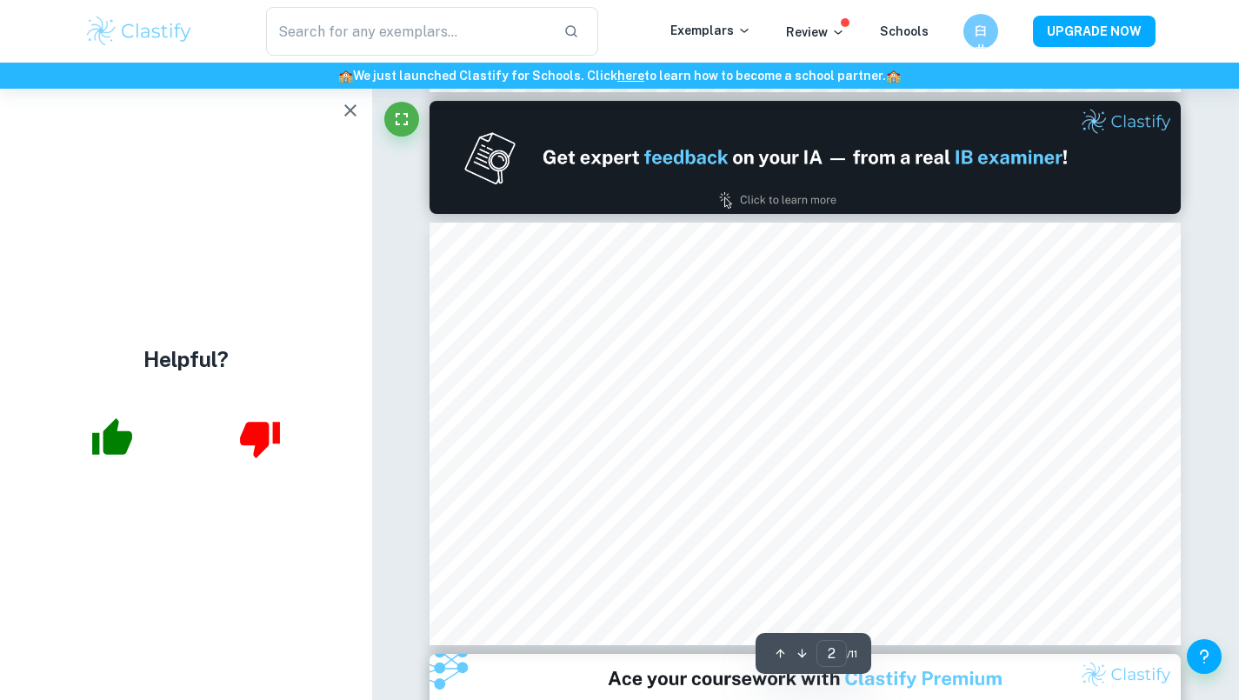
scroll to position [349, 0]
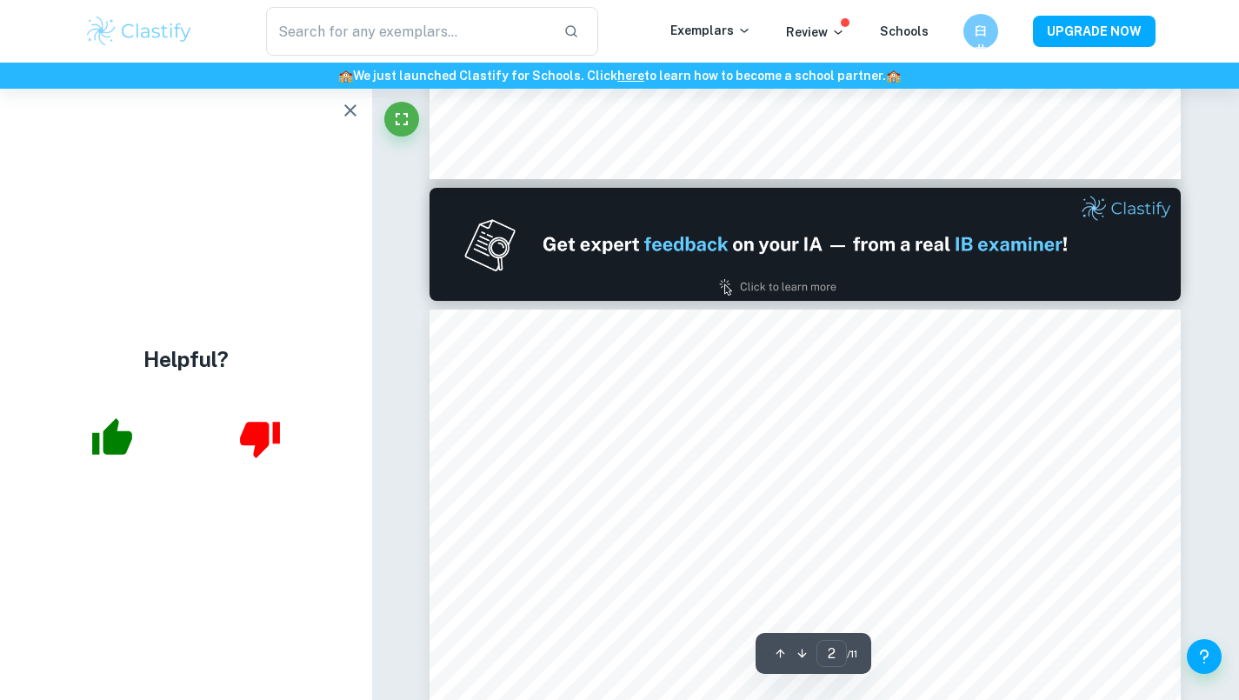
type input "1"
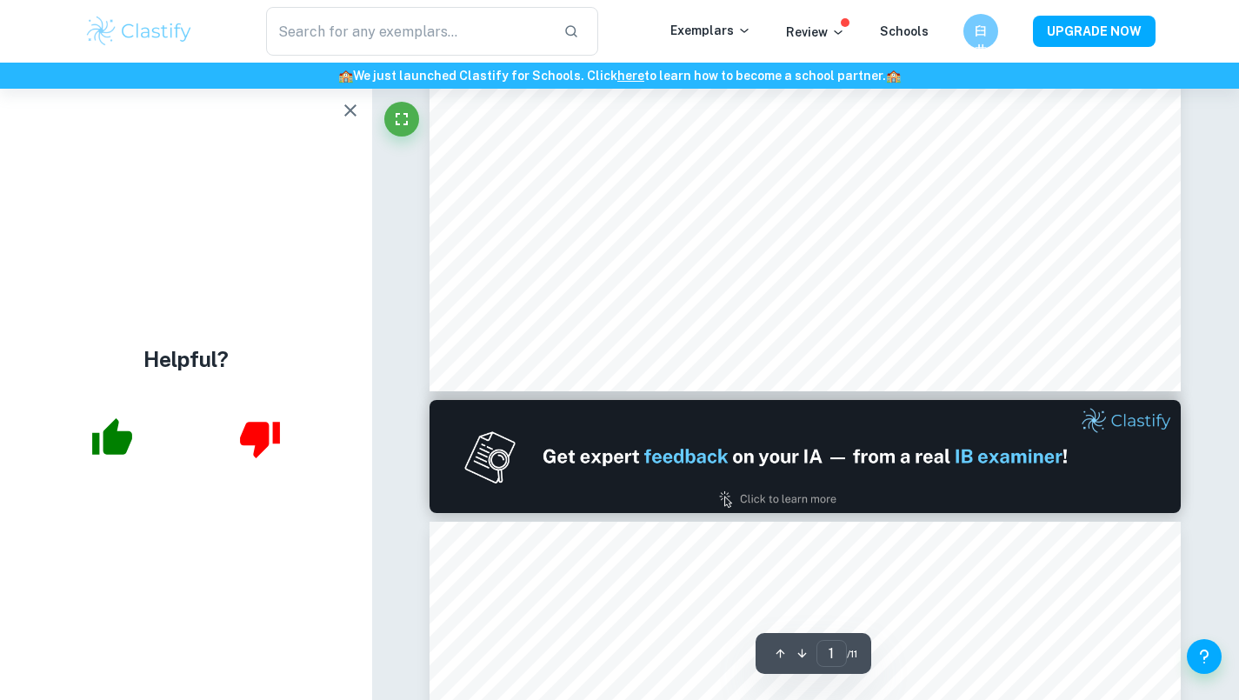
scroll to position [174, 0]
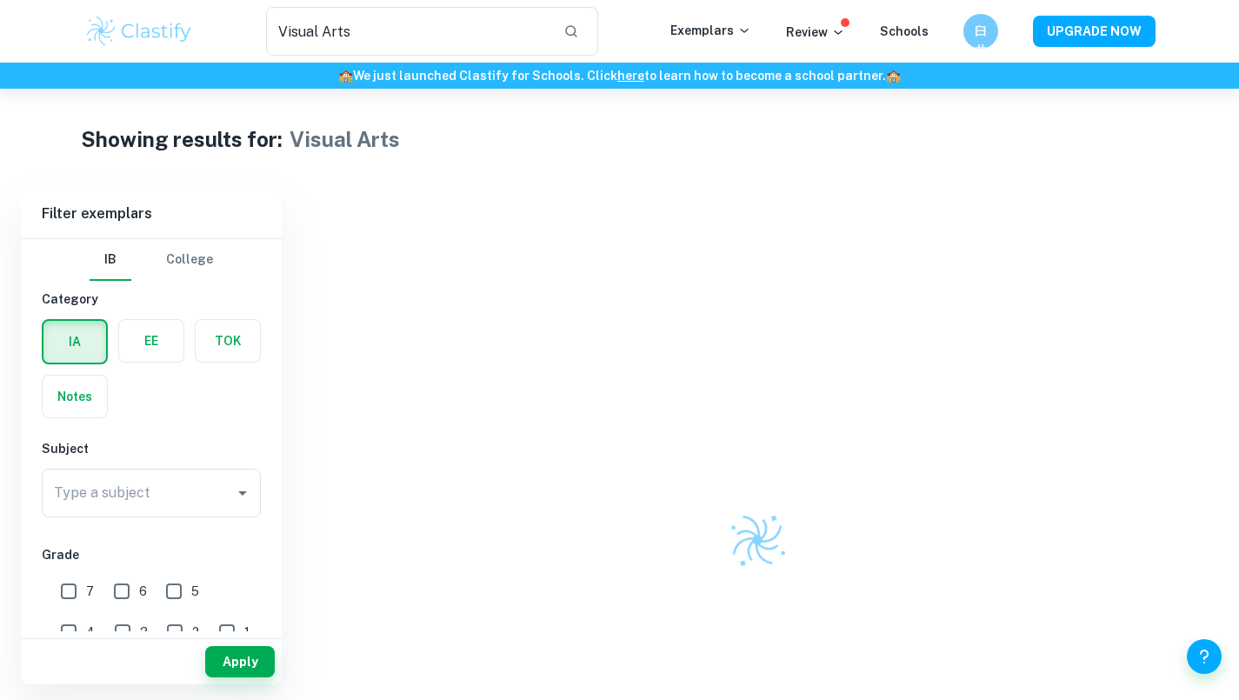
click at [232, 502] on icon "Open" at bounding box center [242, 492] width 21 height 21
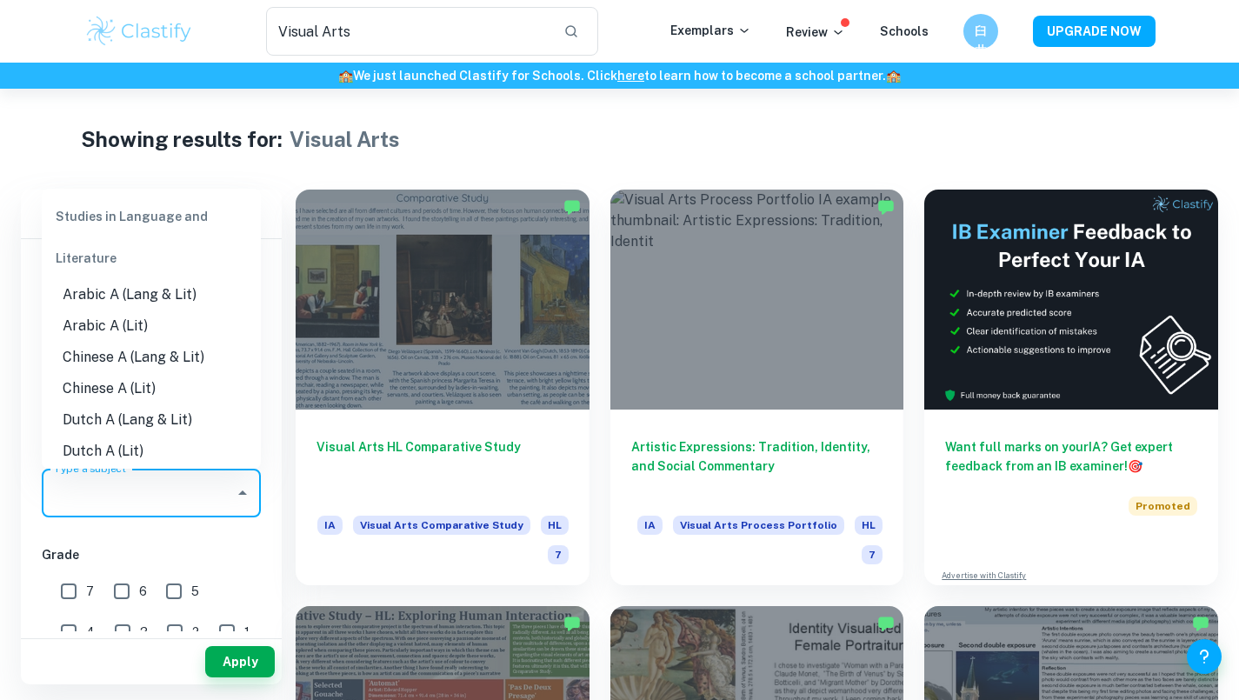
click at [383, 32] on input "Visual Arts" at bounding box center [408, 31] width 284 height 49
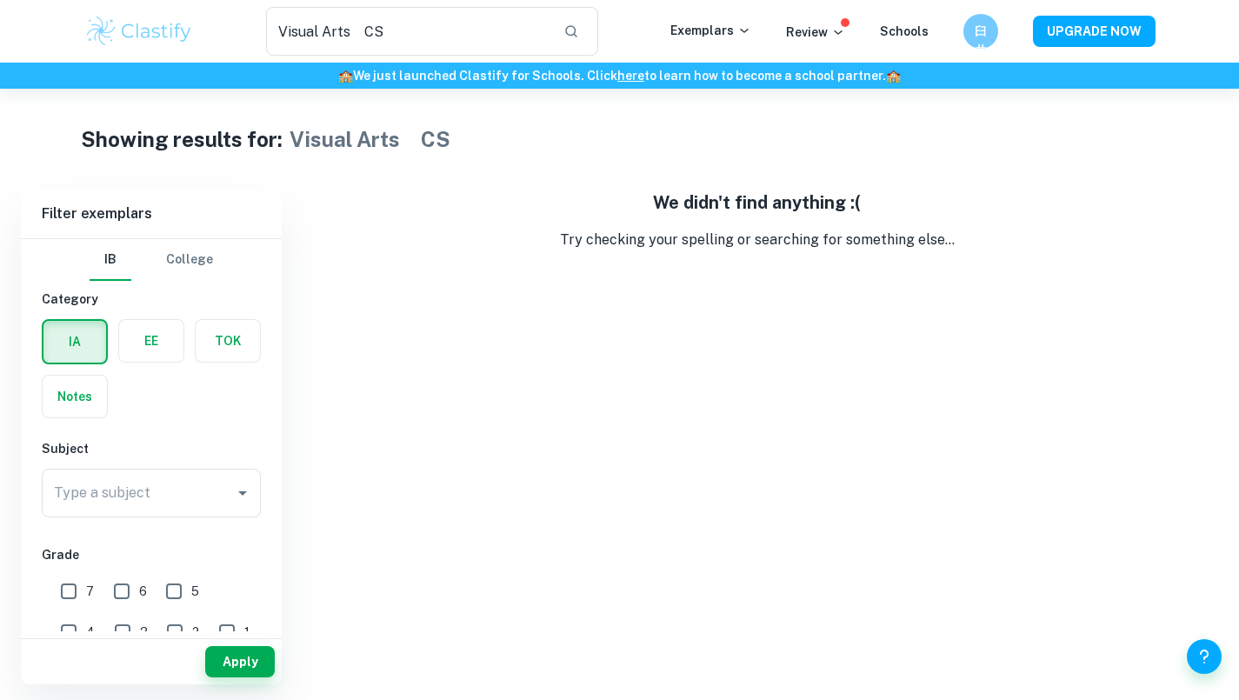
click at [377, 35] on input "Visual Arts　CS" at bounding box center [408, 31] width 284 height 49
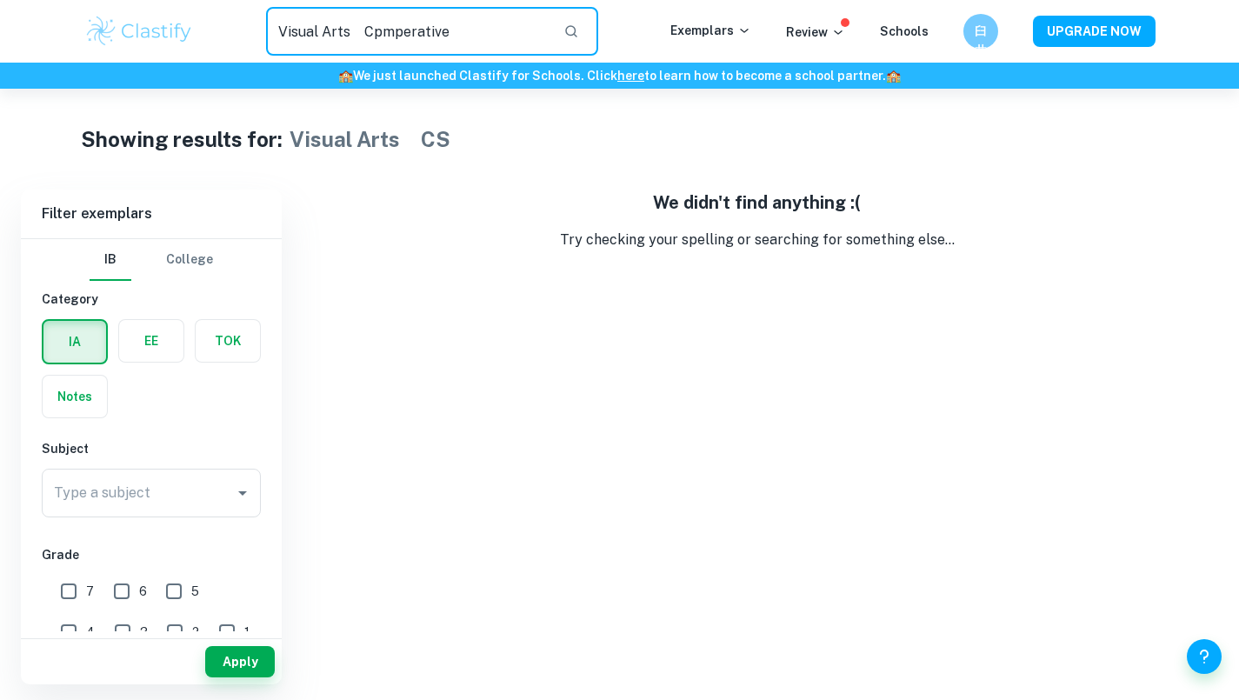
click at [236, 495] on icon "Open" at bounding box center [242, 492] width 21 height 21
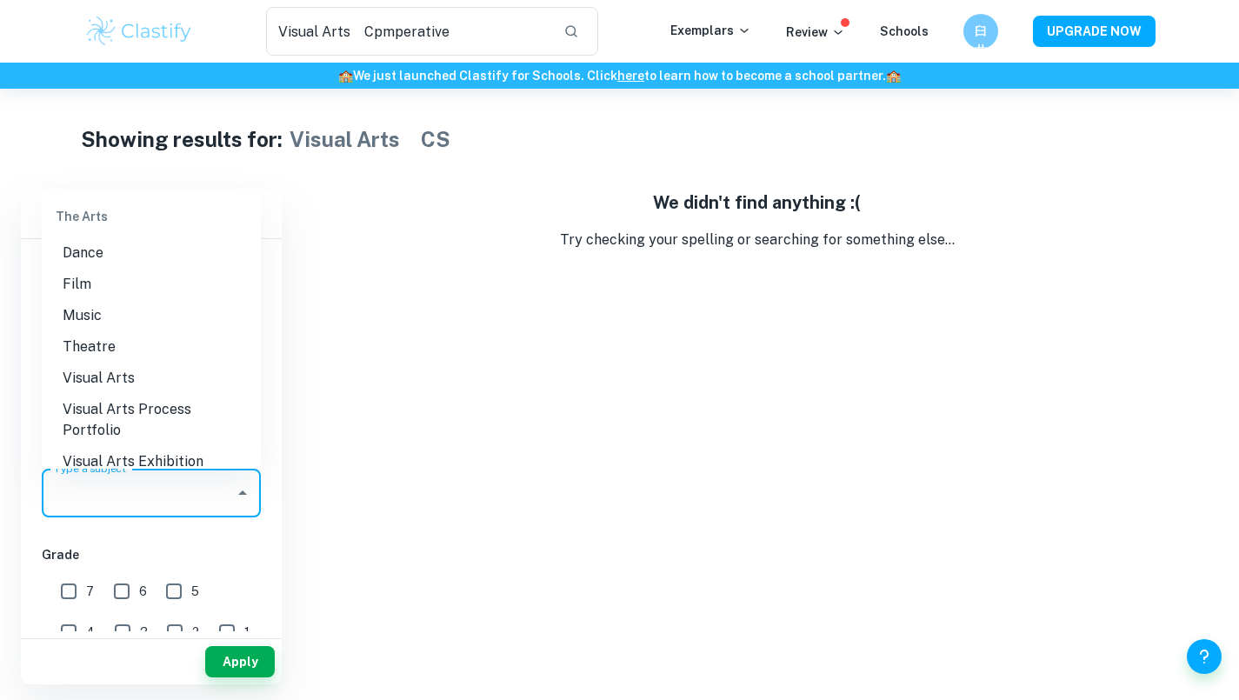
scroll to position [2782, 0]
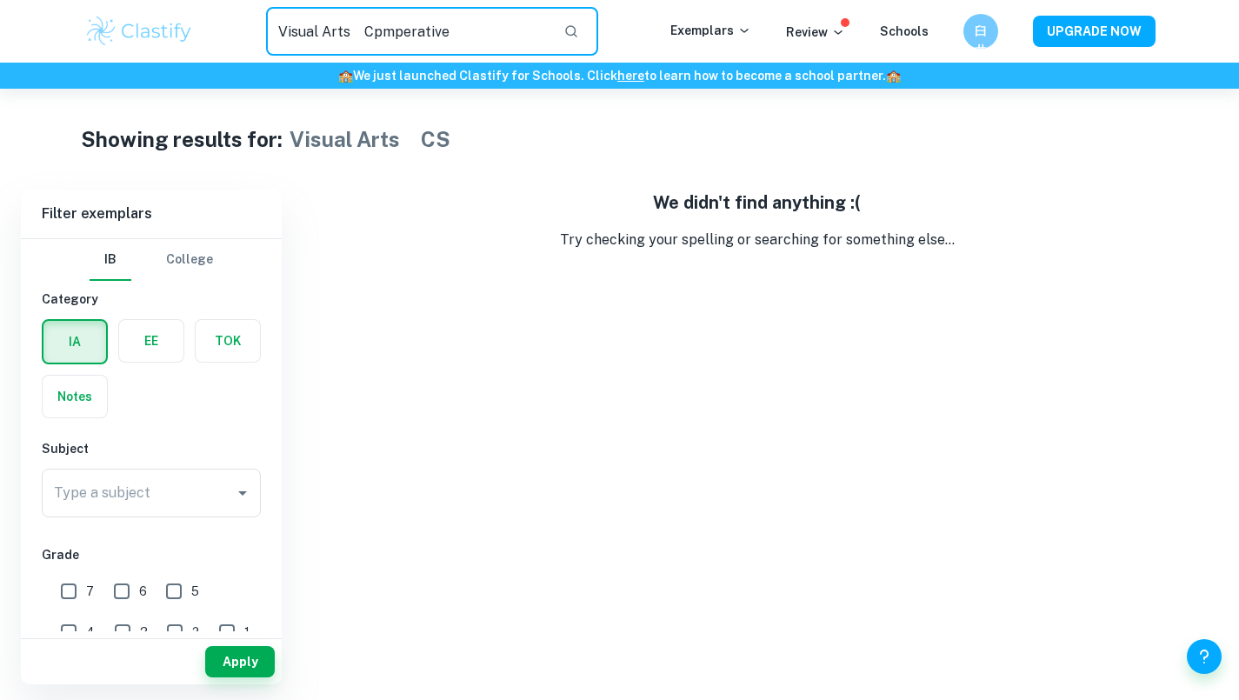
click at [396, 31] on input "Visual Arts　Cpmperative" at bounding box center [408, 31] width 284 height 49
click at [404, 29] on input "Visual Arts　Cpmperative" at bounding box center [408, 31] width 284 height 49
type input "Visual Arts　Comparative"
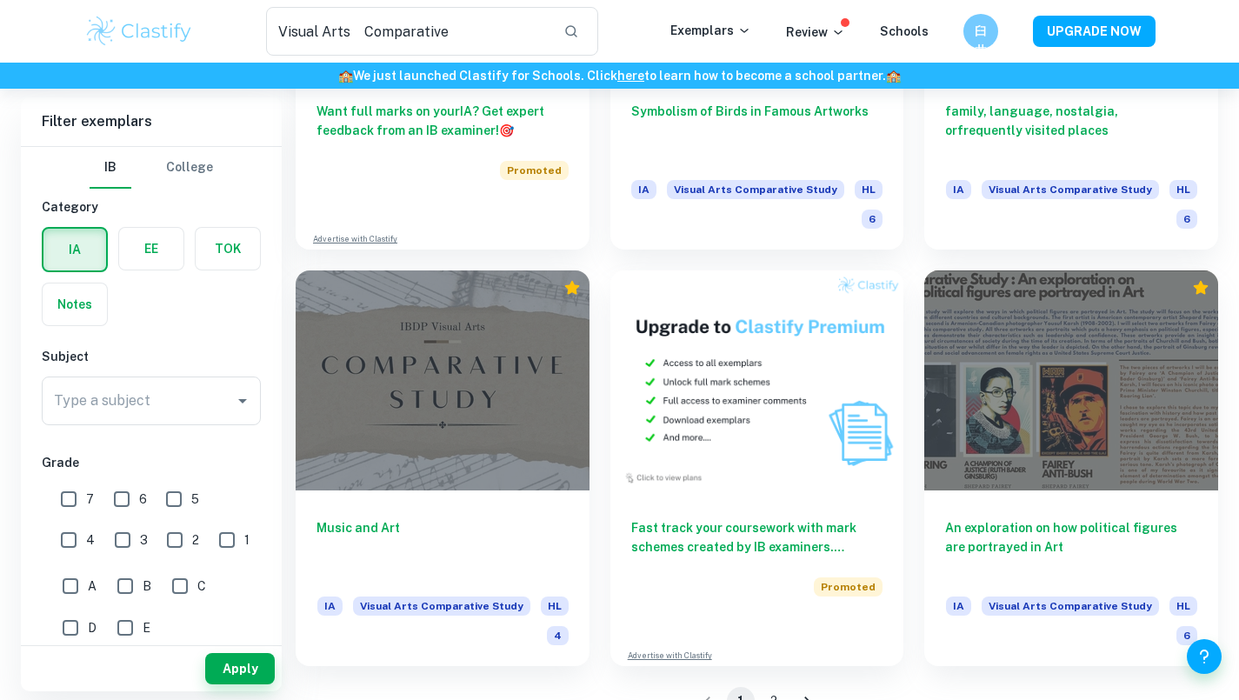
scroll to position [2871, 0]
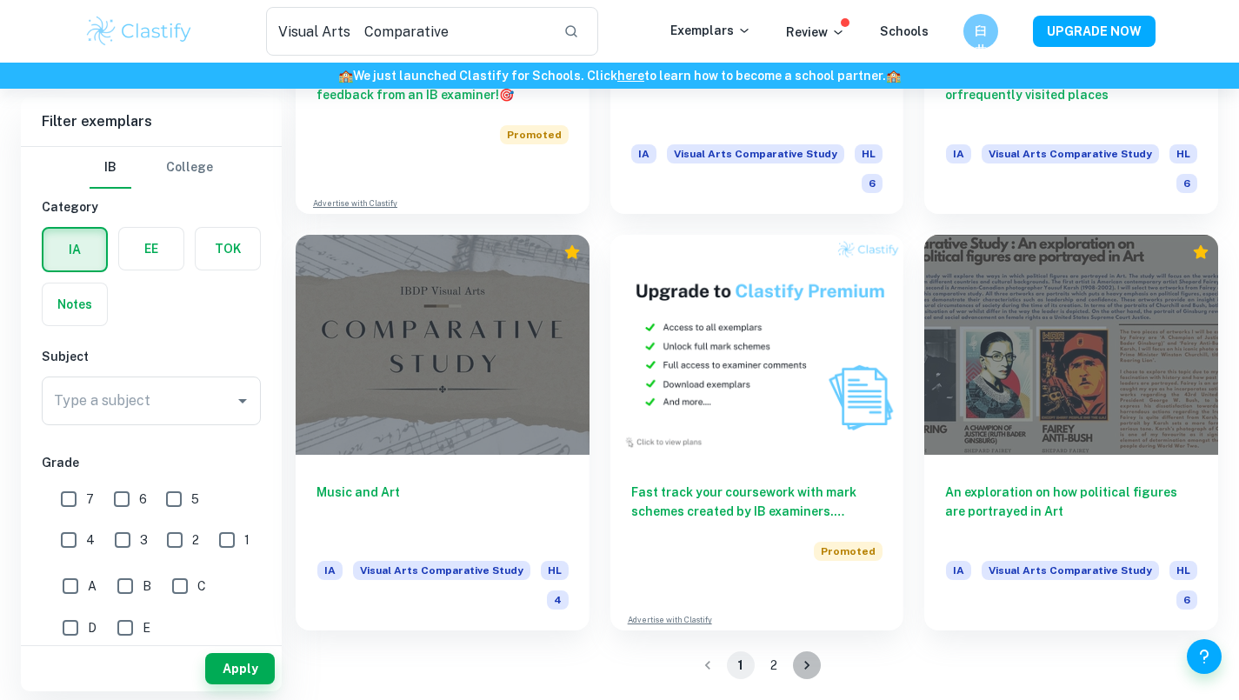
click at [803, 668] on icon "Go to next page" at bounding box center [806, 664] width 17 height 17
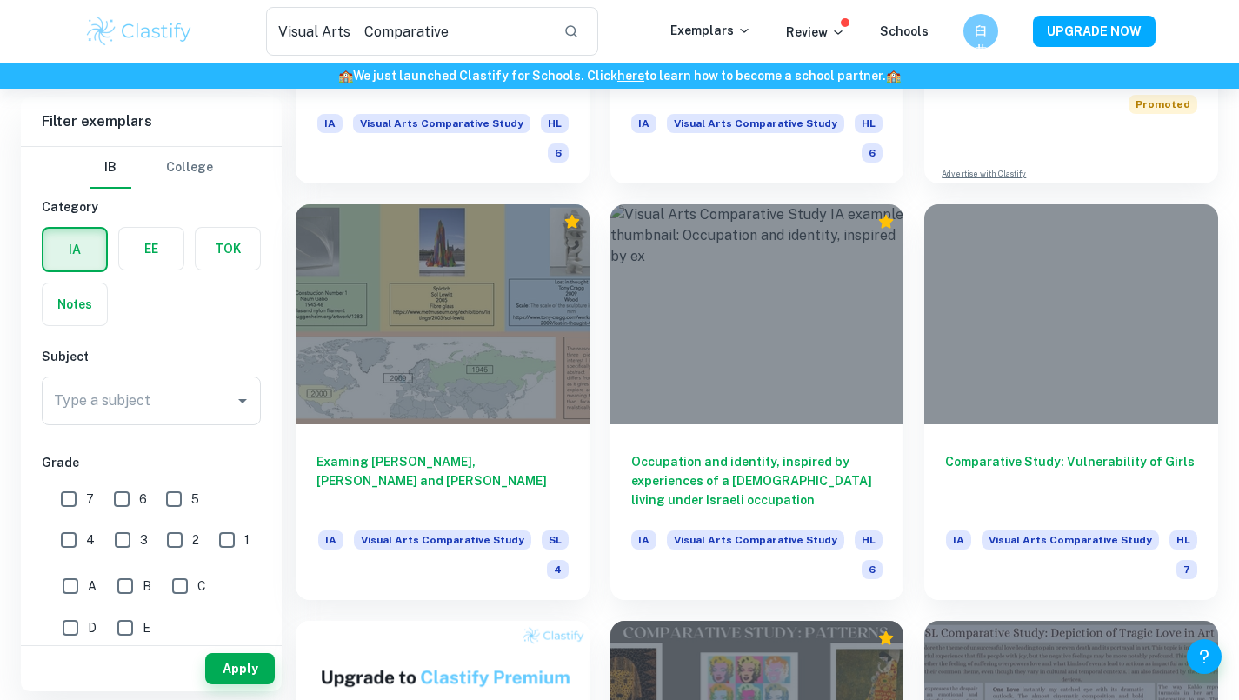
scroll to position [435, 0]
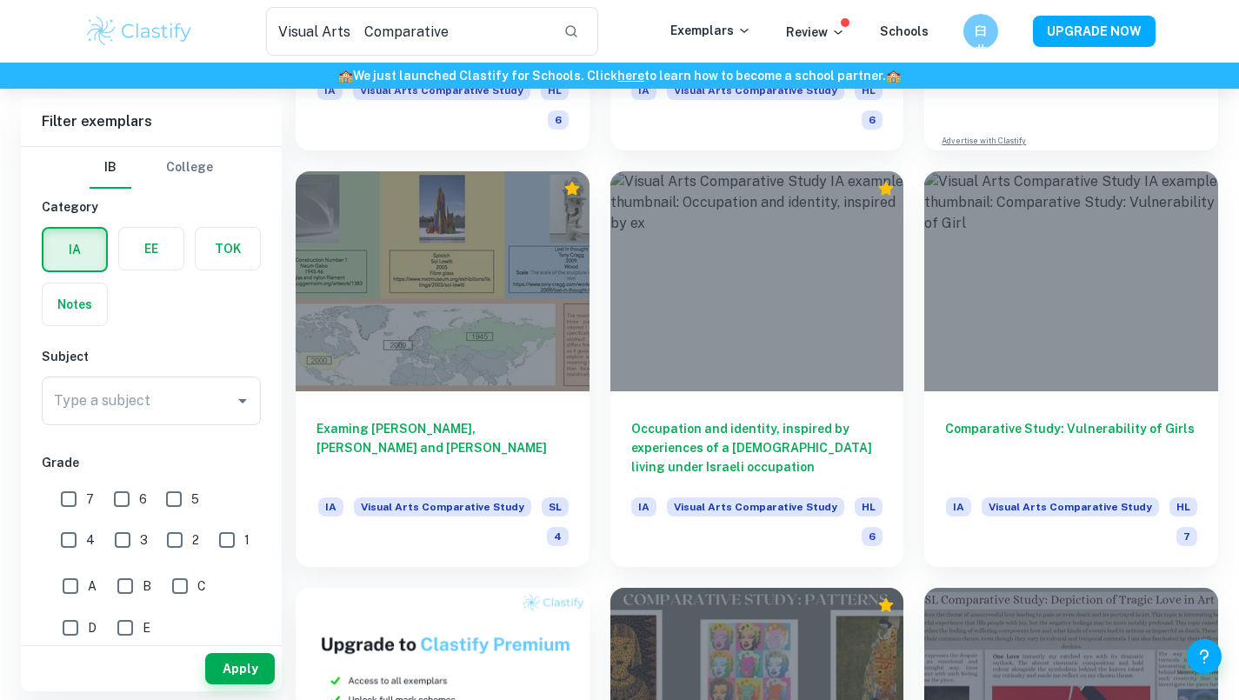
click at [449, 323] on div at bounding box center [443, 281] width 294 height 220
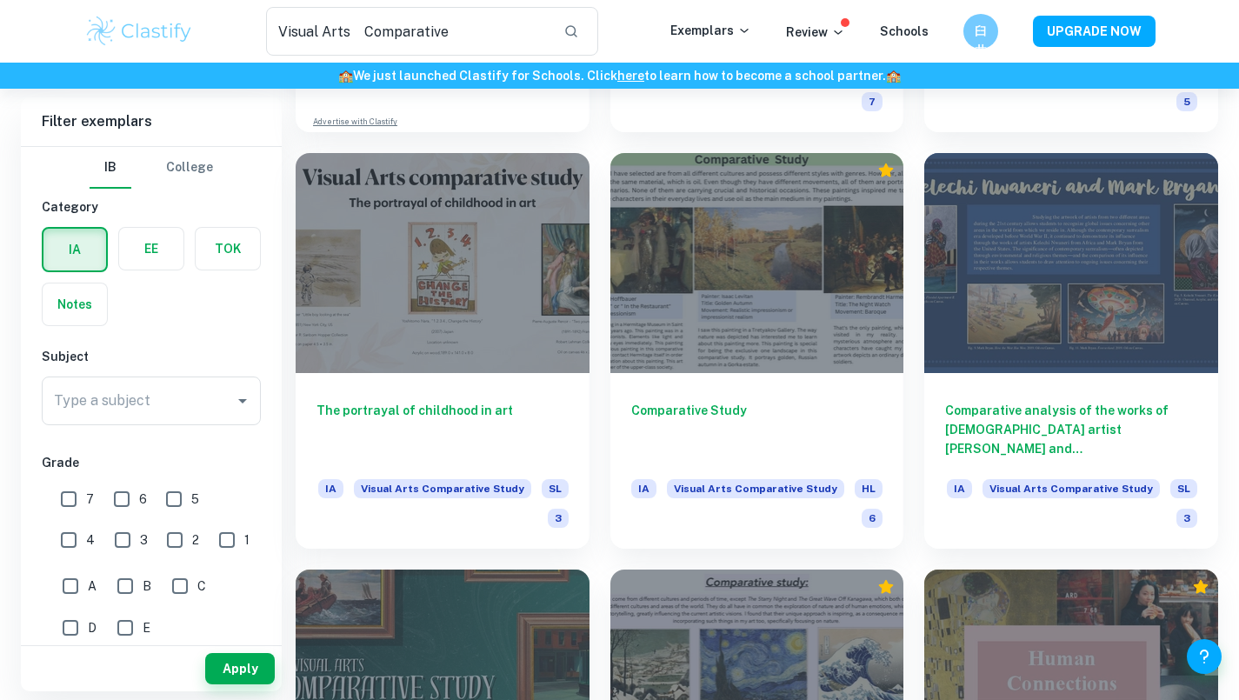
scroll to position [1304, 0]
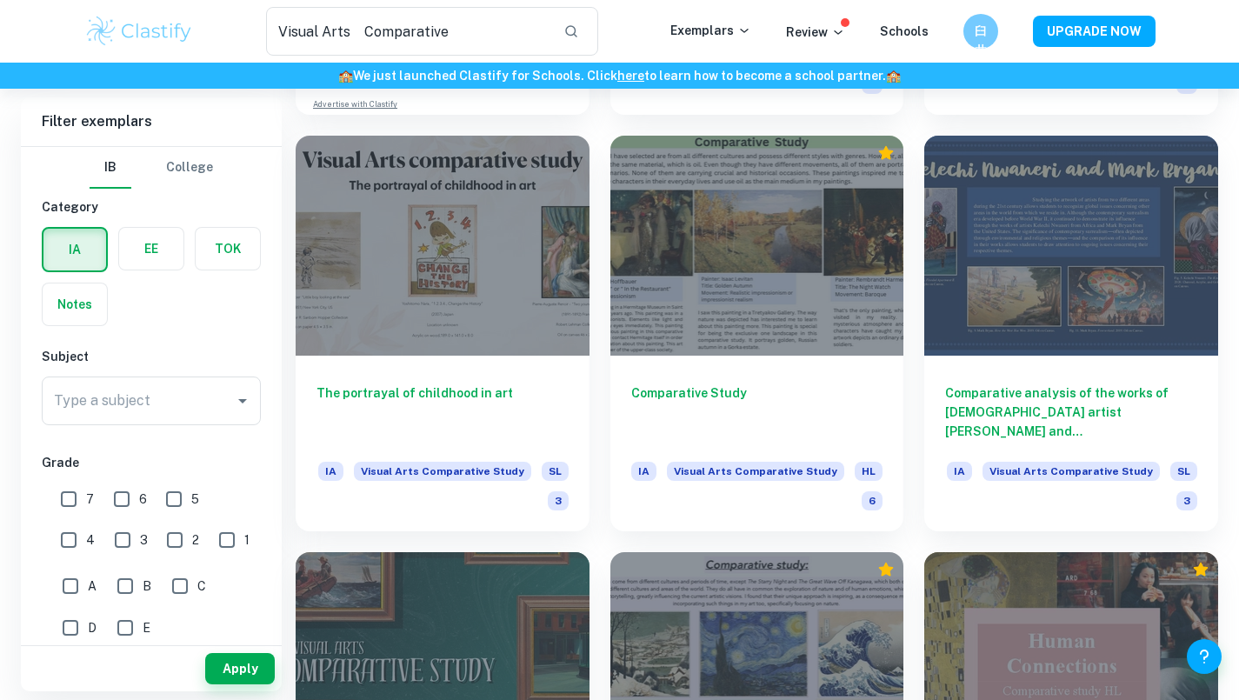
click at [1057, 323] on div at bounding box center [1071, 246] width 294 height 220
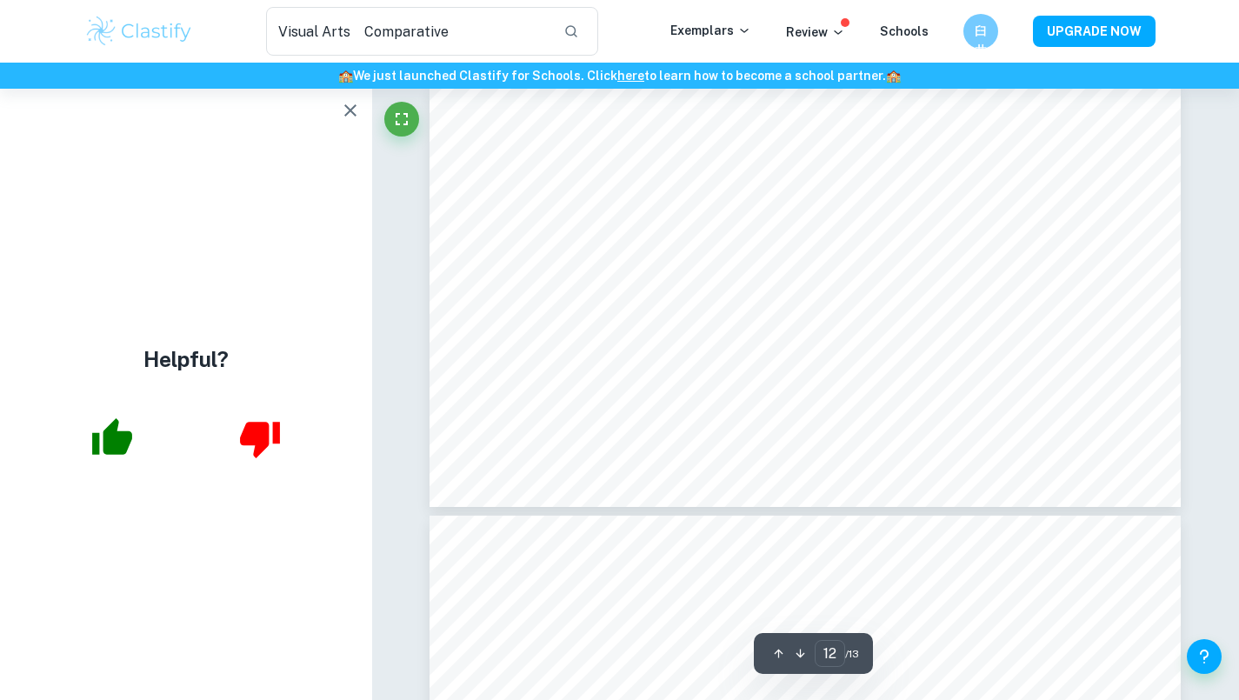
scroll to position [5216, 0]
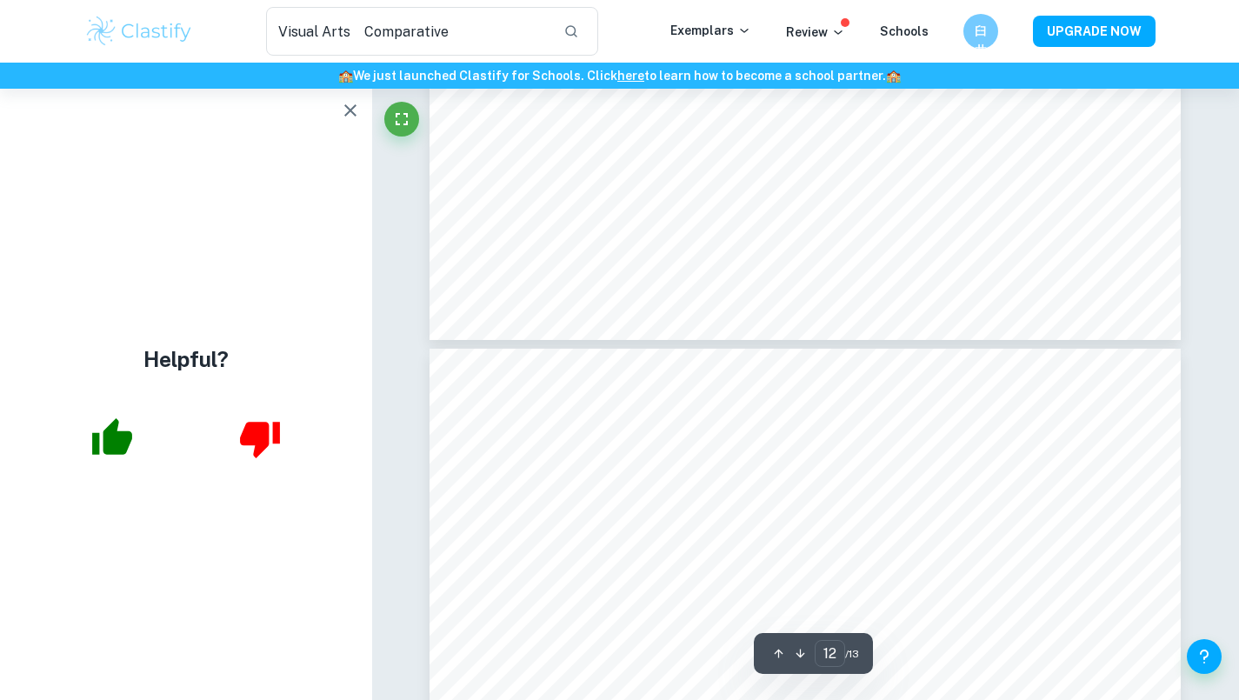
type input "13"
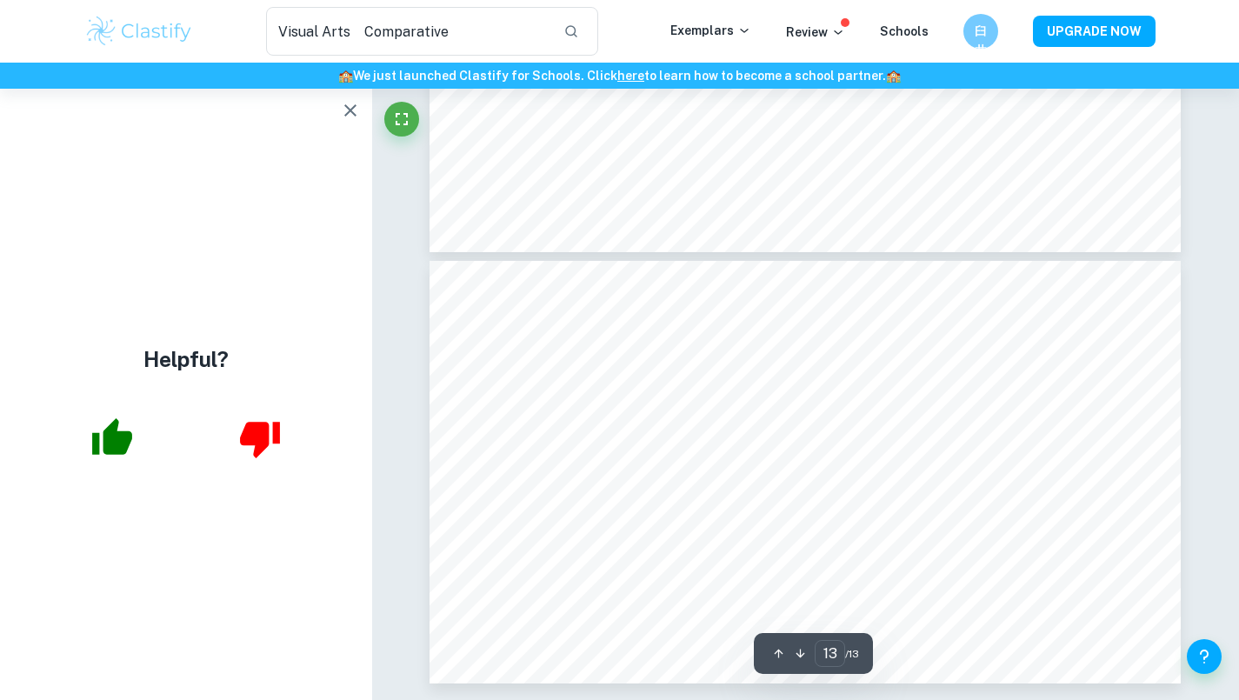
scroll to position [5384, 0]
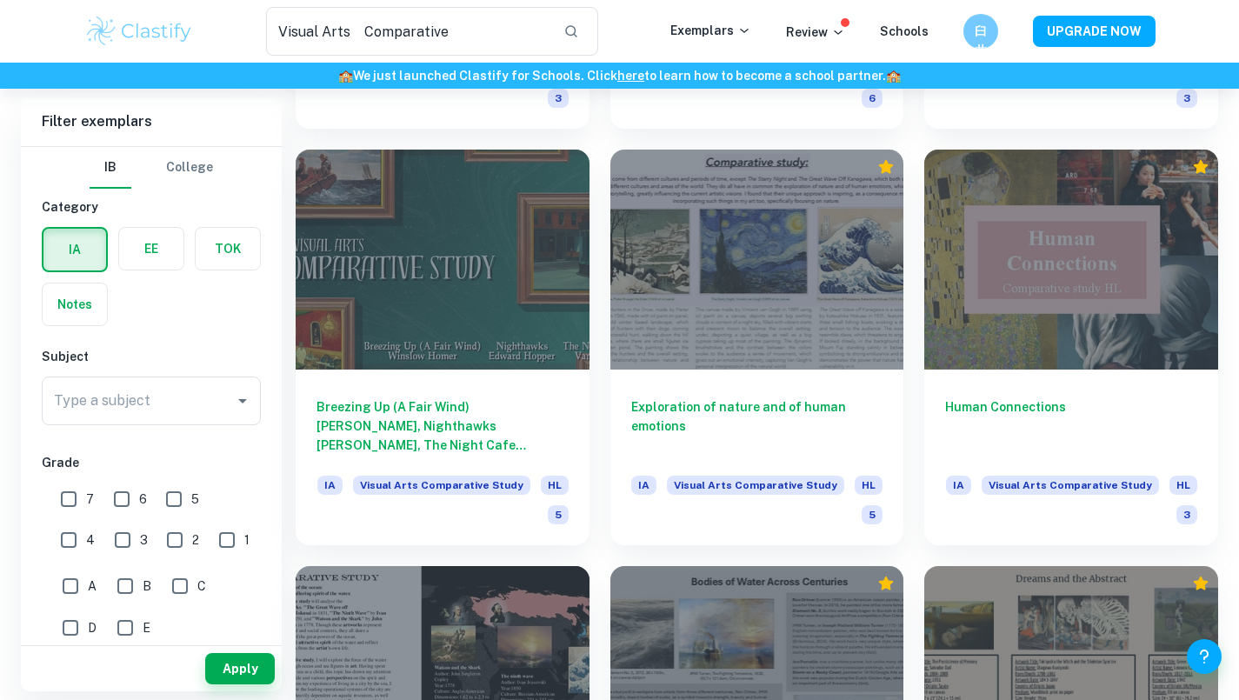
scroll to position [1739, 0]
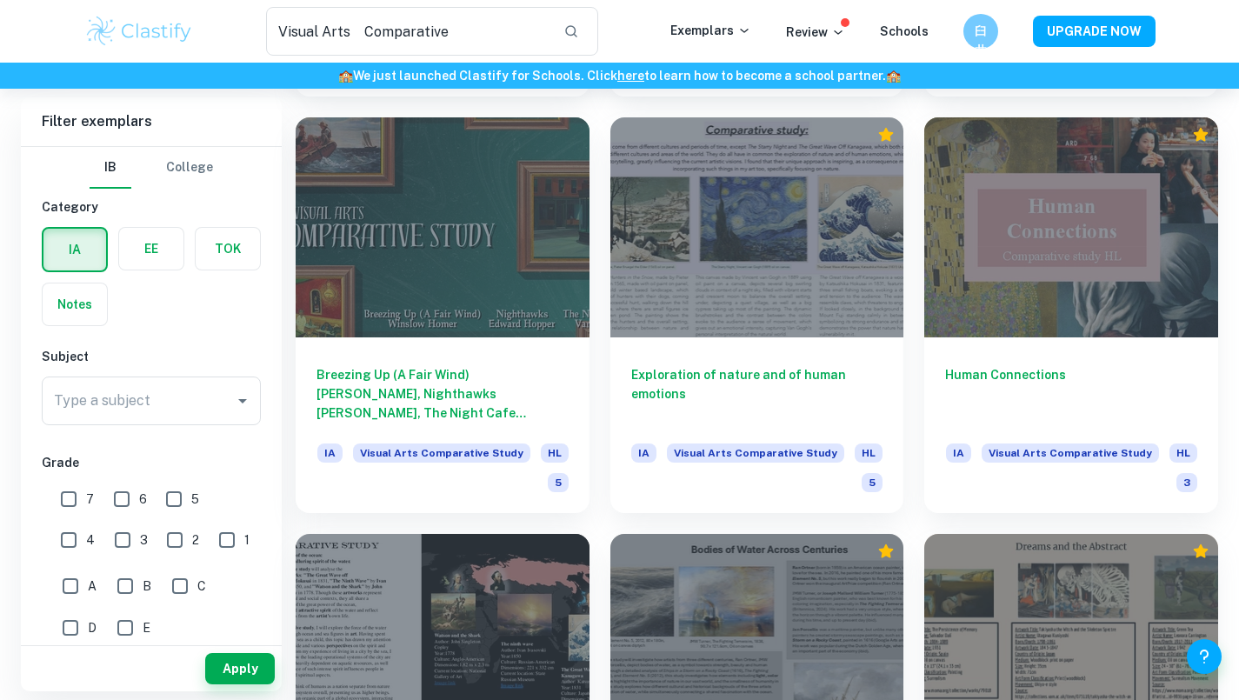
click at [1031, 256] on div at bounding box center [1071, 227] width 294 height 220
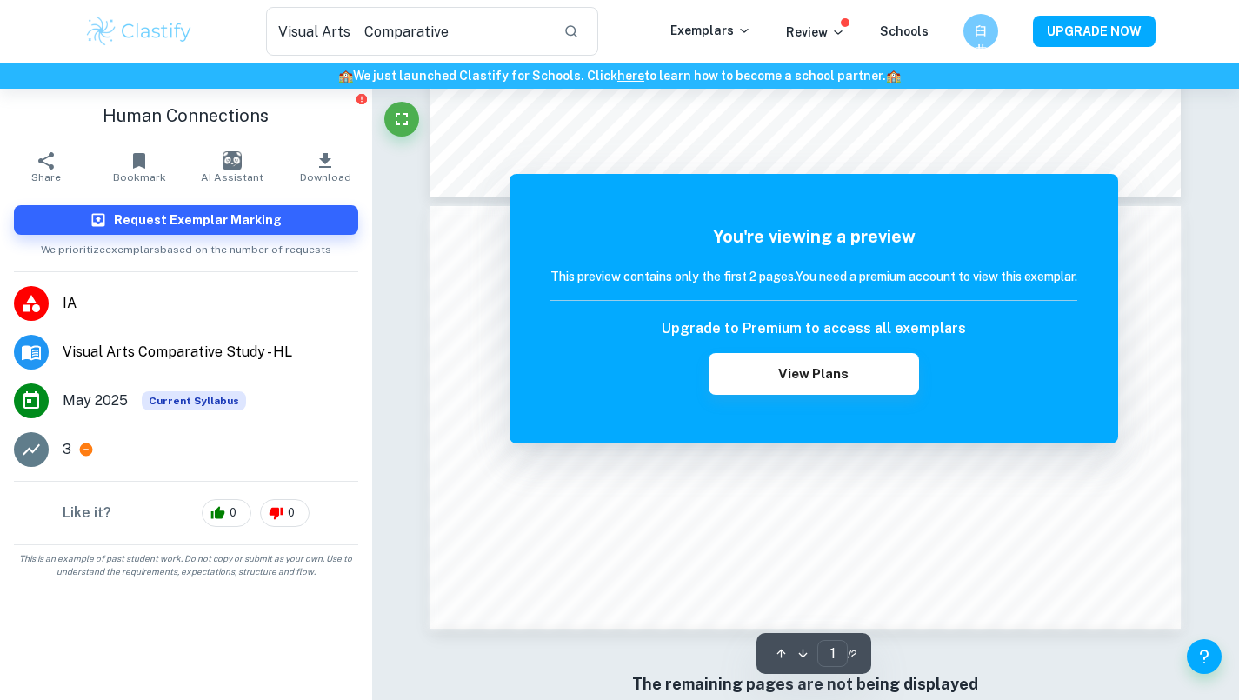
scroll to position [348, 0]
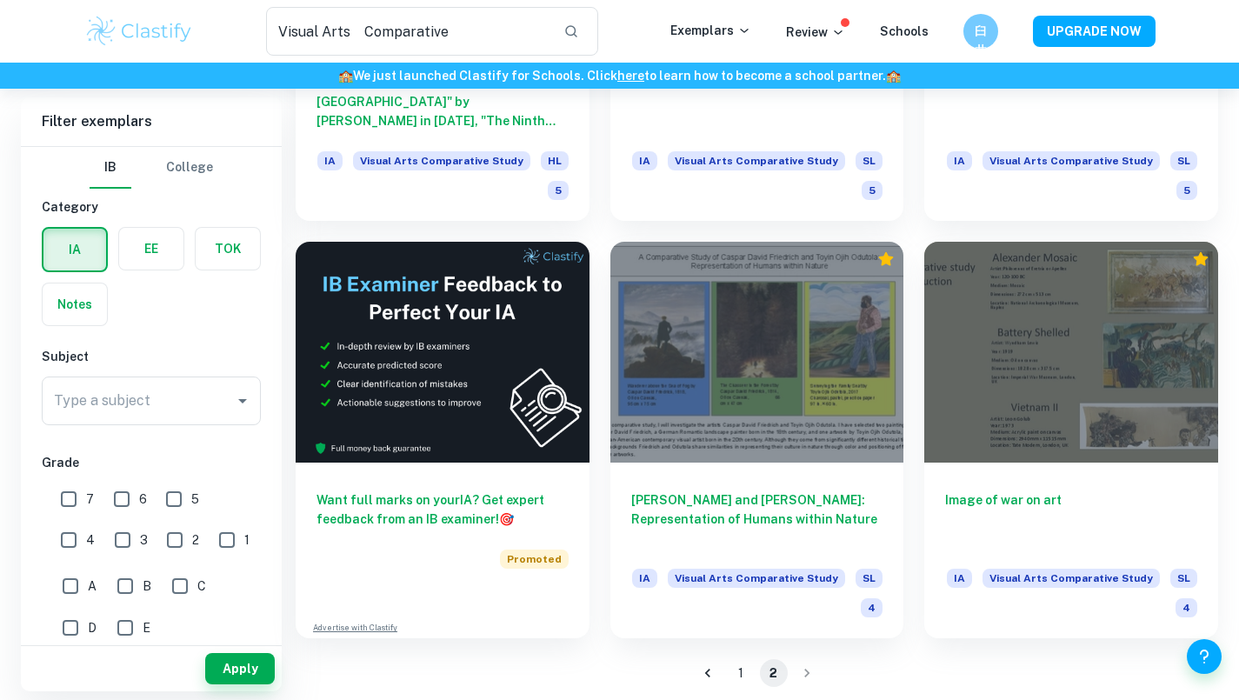
scroll to position [2454, 0]
